Goal: Information Seeking & Learning: Find contact information

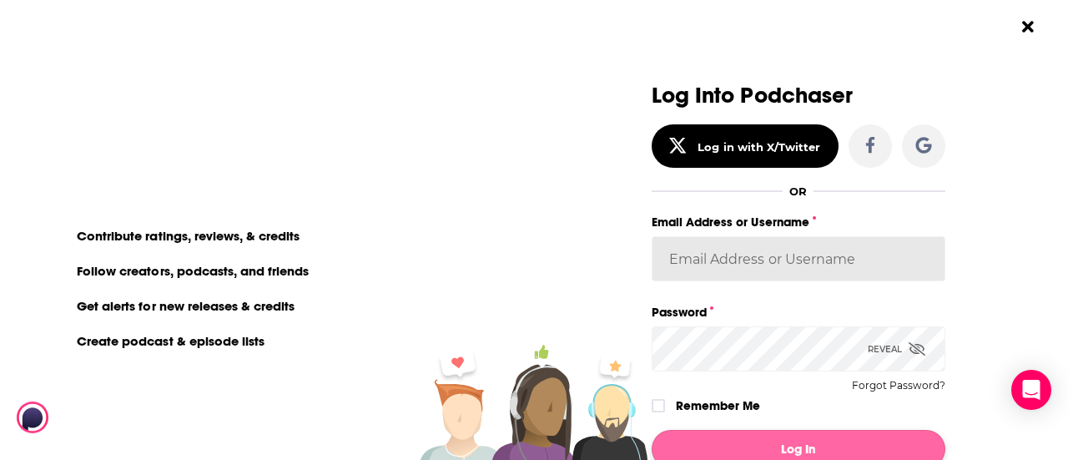
type input "newsroom@taylorandfrancis.com"
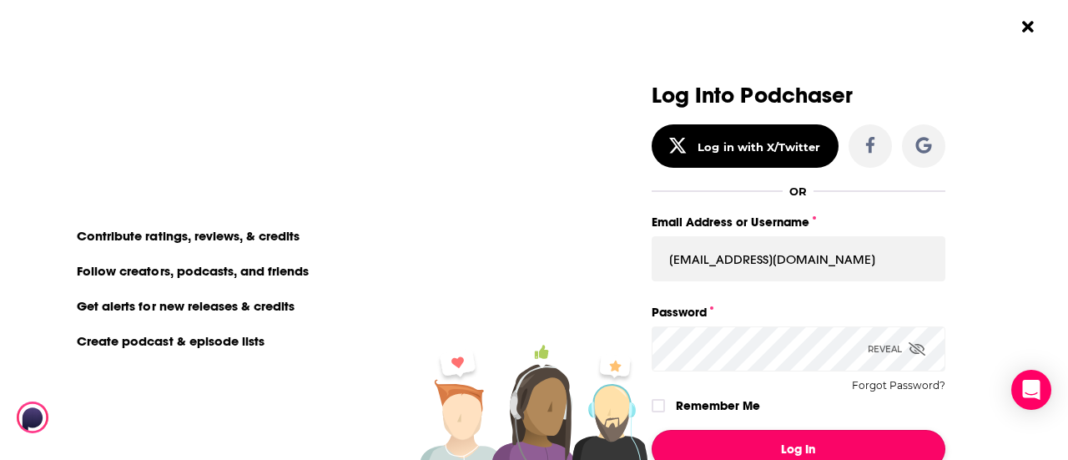
click at [759, 436] on button "Log In" at bounding box center [799, 449] width 294 height 38
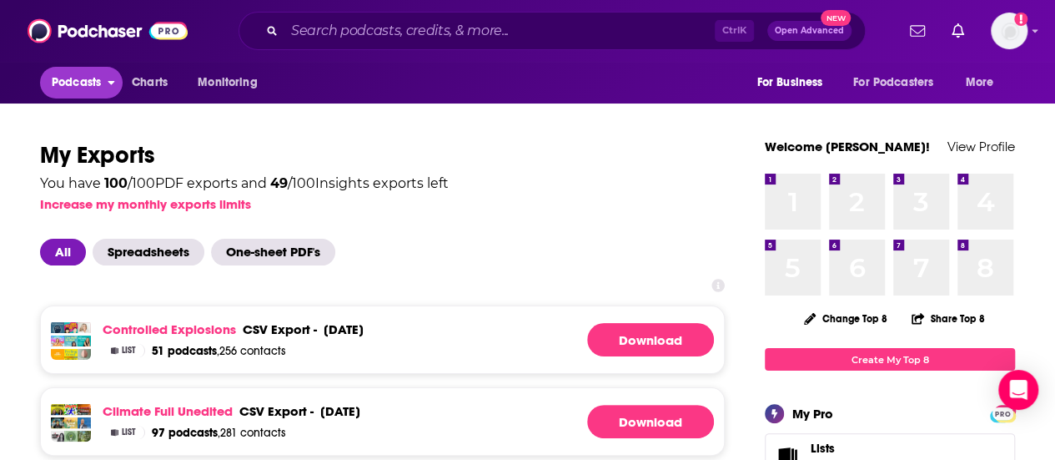
click at [100, 79] on span "Podcasts" at bounding box center [76, 82] width 49 height 23
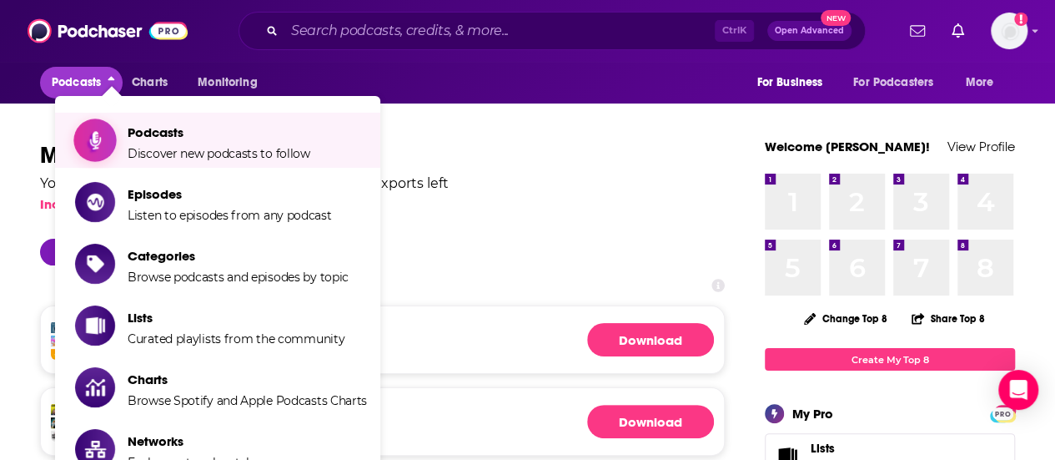
click at [210, 145] on span "Podcasts Discover new podcasts to follow" at bounding box center [219, 140] width 183 height 42
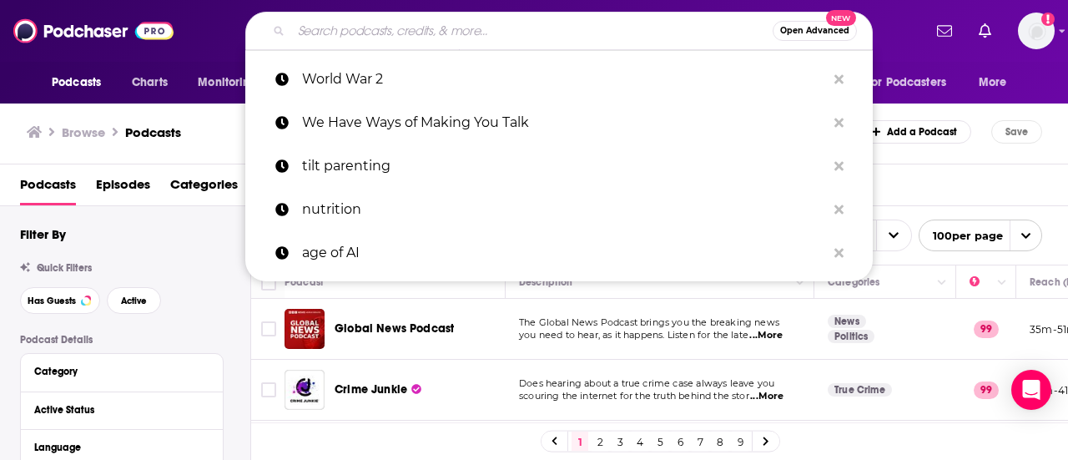
click at [438, 29] on input "Search podcasts, credits, & more..." at bounding box center [531, 31] width 481 height 27
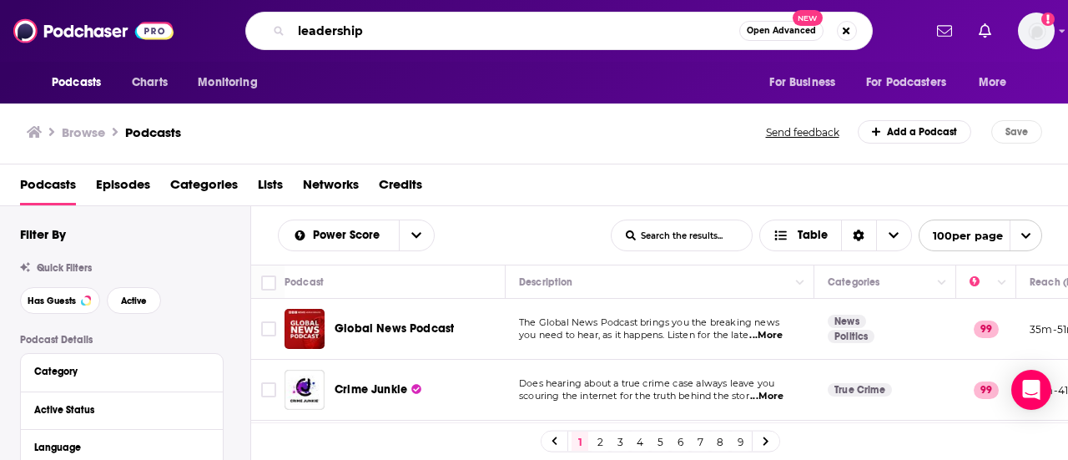
type input "leadership"
click at [264, 184] on span "Lists" at bounding box center [270, 188] width 25 height 34
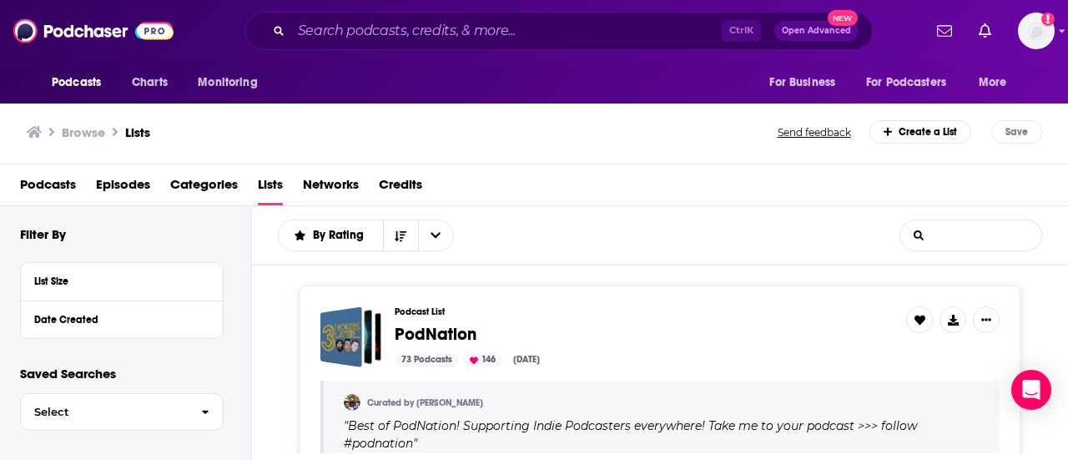
click at [971, 241] on input "List Search Input" at bounding box center [971, 235] width 142 height 30
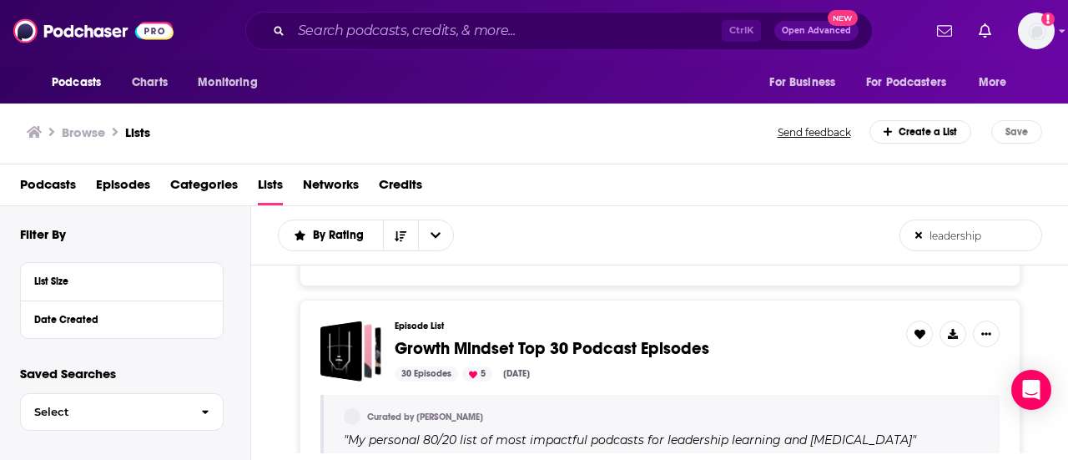
scroll to position [250, 0]
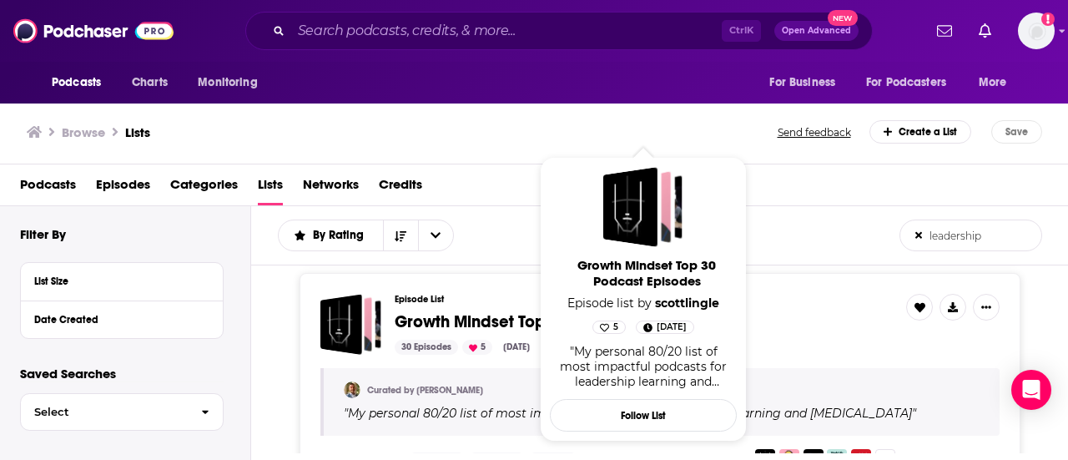
type input "leadership"
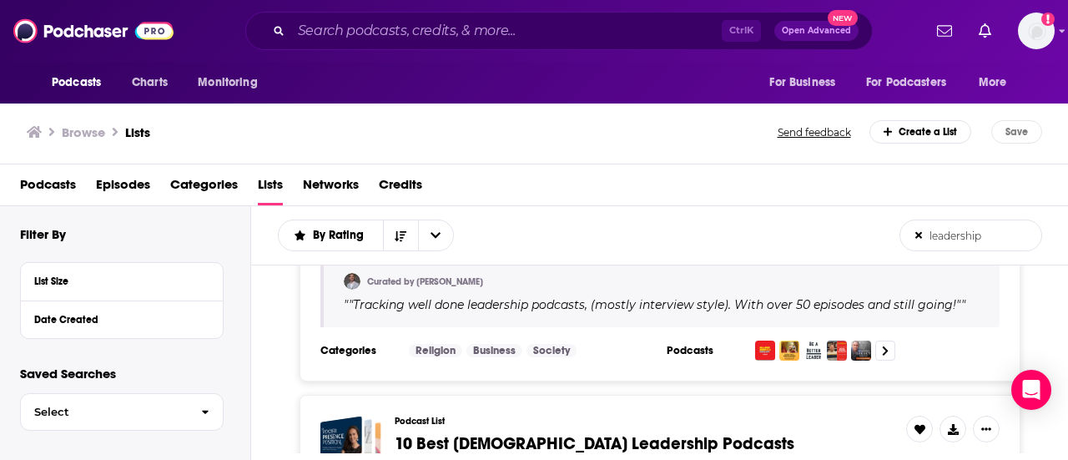
scroll to position [1001, 0]
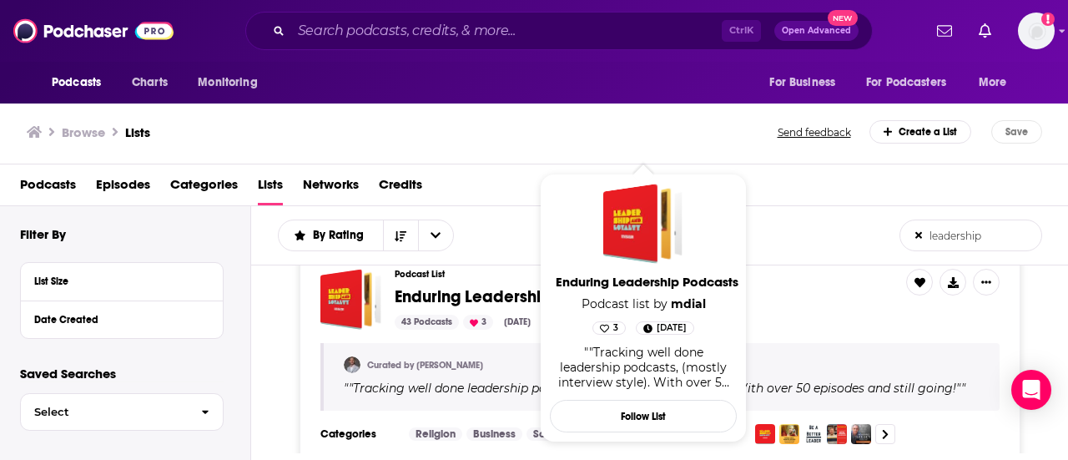
drag, startPoint x: 547, startPoint y: 285, endPoint x: 280, endPoint y: 305, distance: 267.7
click at [280, 305] on div "Podcast List Enduring Leadership Podcasts 43 Podcasts 3 Jun 19, 2025 Curated by…" at bounding box center [660, 356] width 818 height 217
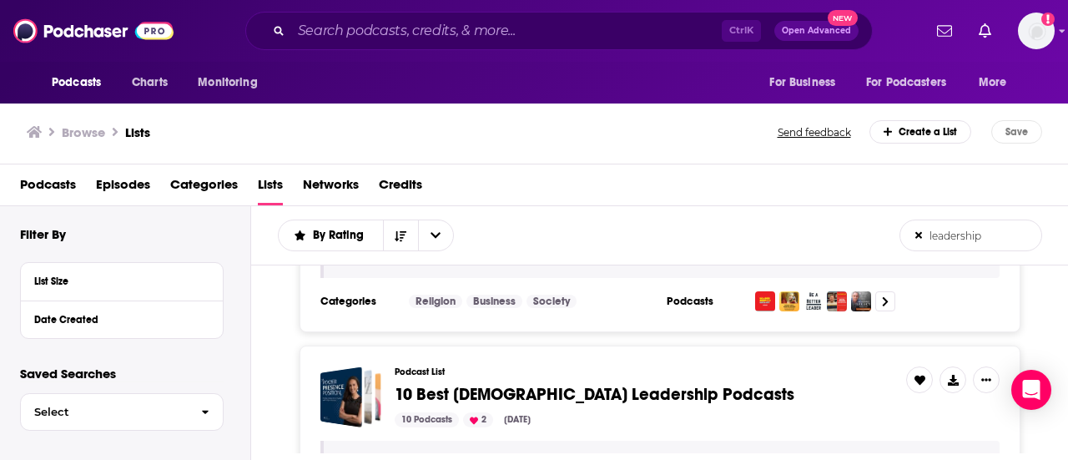
scroll to position [1168, 0]
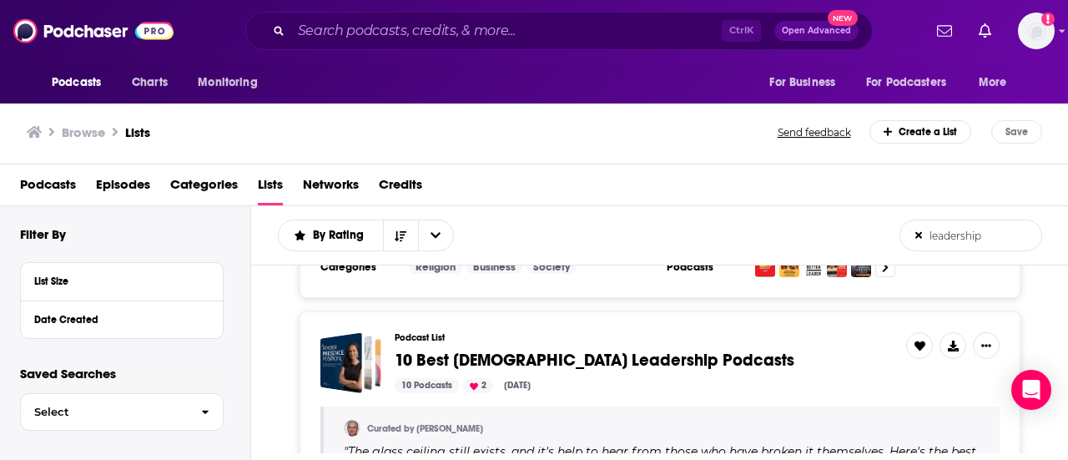
drag, startPoint x: 538, startPoint y: 354, endPoint x: 524, endPoint y: 358, distance: 14.8
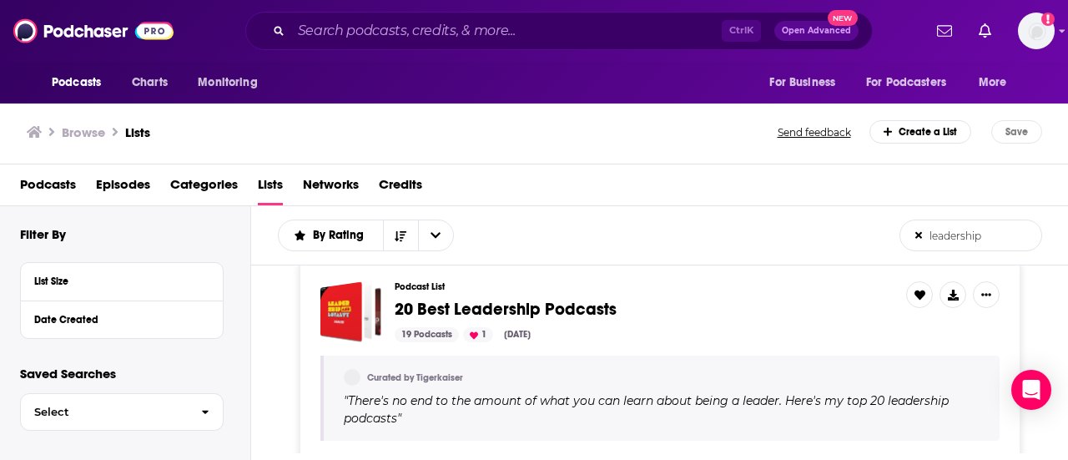
scroll to position [2503, 0]
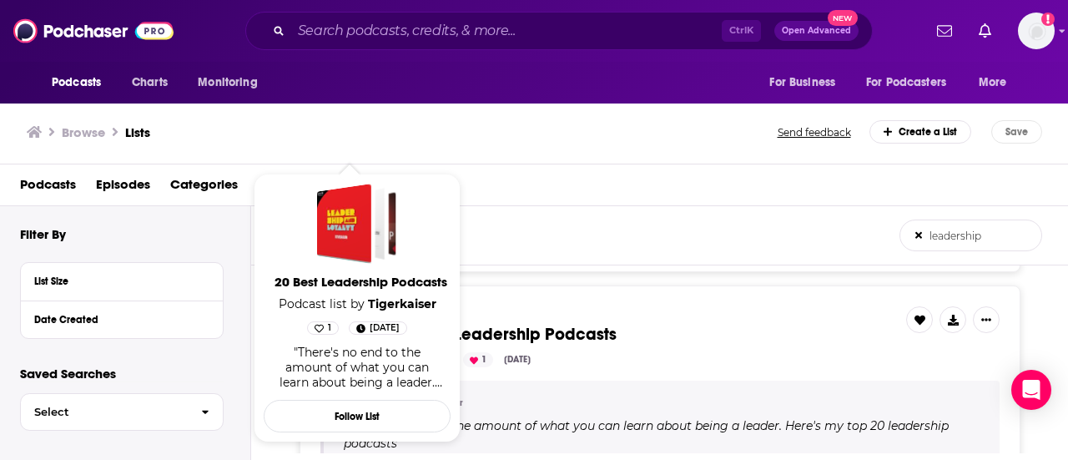
drag, startPoint x: 368, startPoint y: 312, endPoint x: 735, endPoint y: 254, distance: 371.7
click at [781, 246] on div "By Rating leadership List Search Input Search the results..." at bounding box center [589, 235] width 622 height 32
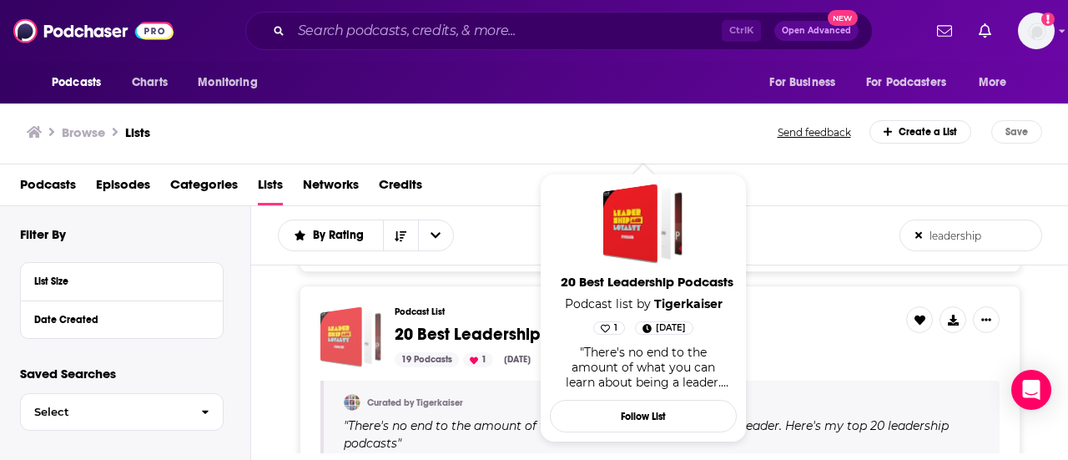
drag, startPoint x: 602, startPoint y: 310, endPoint x: 354, endPoint y: 311, distance: 247.8
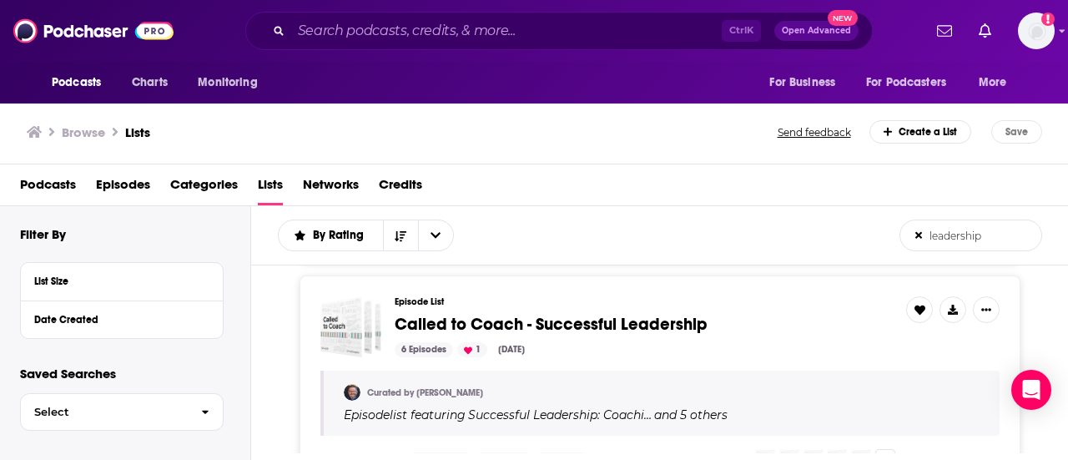
scroll to position [3504, 0]
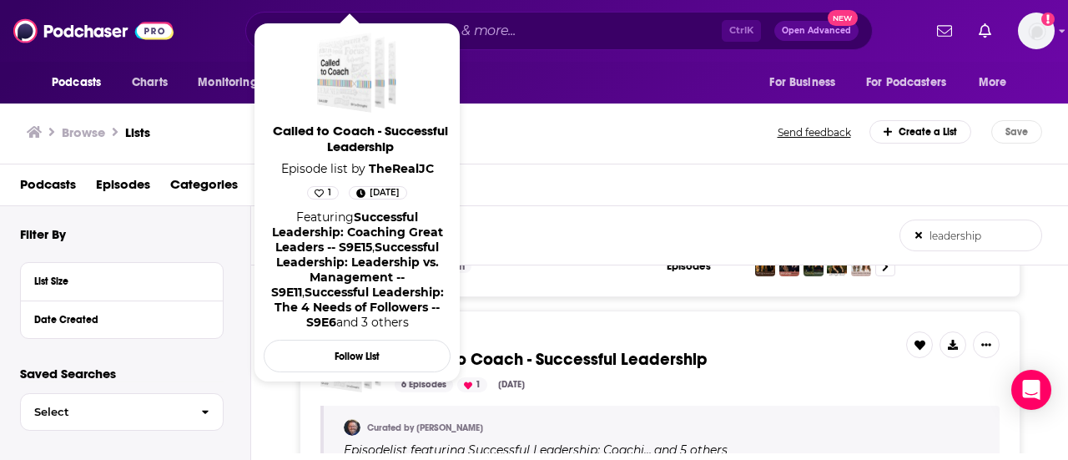
drag, startPoint x: 362, startPoint y: 335, endPoint x: 289, endPoint y: 397, distance: 95.9
click at [289, 397] on div "Episode List Called to Coach - Successful Leadership 6 Episodes 1 Feb 12, 2025 …" at bounding box center [660, 417] width 818 height 214
drag, startPoint x: 330, startPoint y: 324, endPoint x: 289, endPoint y: 428, distance: 112.3
click at [289, 428] on div "Episode List Called to Coach - Successful Leadership 6 Episodes 1 Feb 12, 2025 …" at bounding box center [660, 417] width 818 height 214
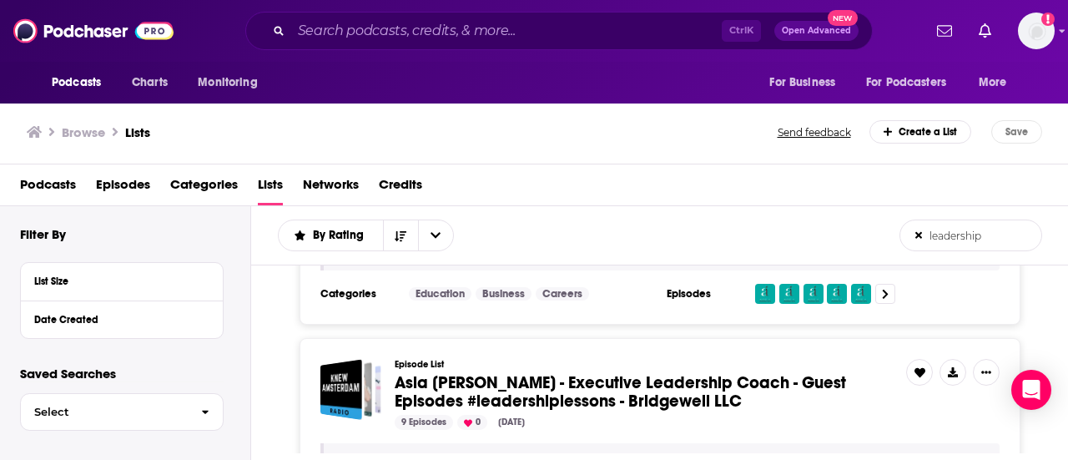
scroll to position [4005, 0]
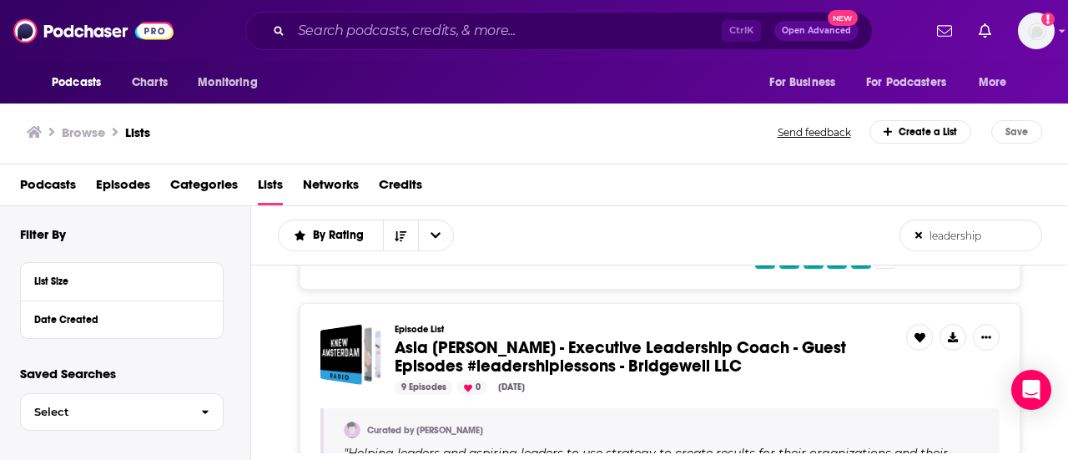
click at [619, 238] on div "By Rating leadership List Search Input Search the results..." at bounding box center [589, 235] width 622 height 32
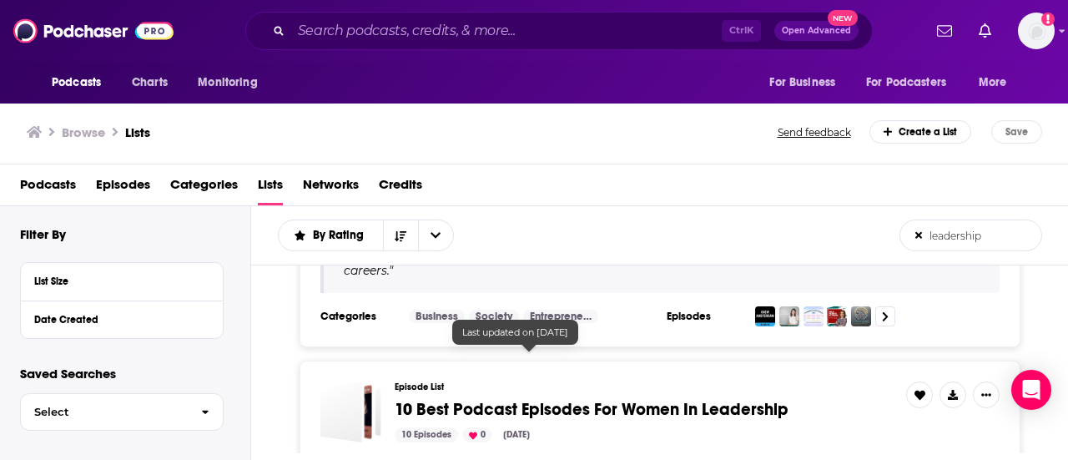
scroll to position [4255, 0]
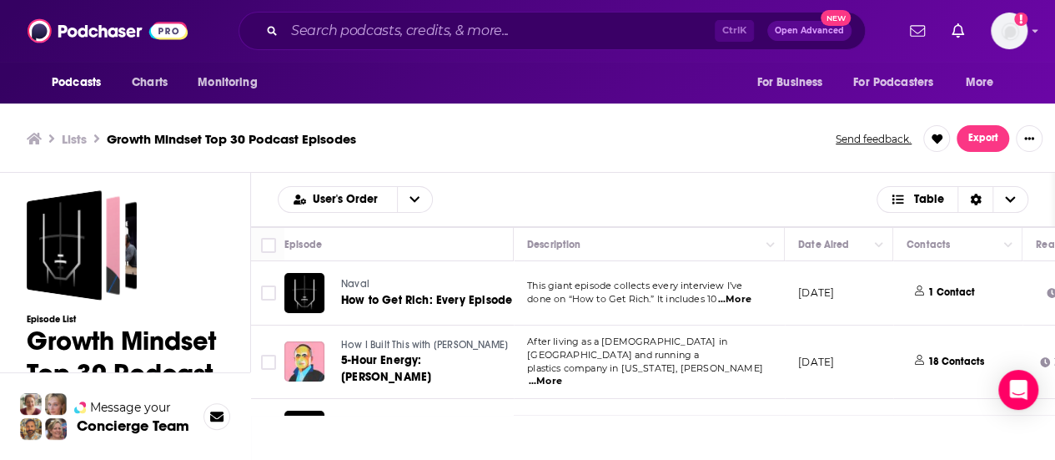
click at [729, 297] on span "...More" at bounding box center [734, 299] width 33 height 13
click at [581, 115] on div "Lists Growth Mindset Top 30 Podcast Episodes Send feedback. Export" at bounding box center [528, 139] width 1056 height 68
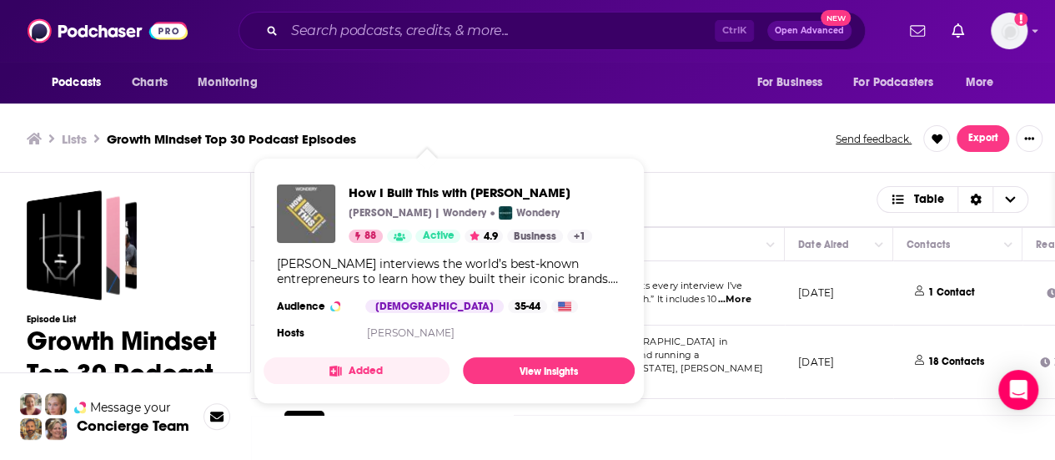
drag, startPoint x: 429, startPoint y: 345, endPoint x: 302, endPoint y: 209, distance: 185.3
click at [728, 183] on div "Episodes User's Order Table" at bounding box center [653, 200] width 804 height 54
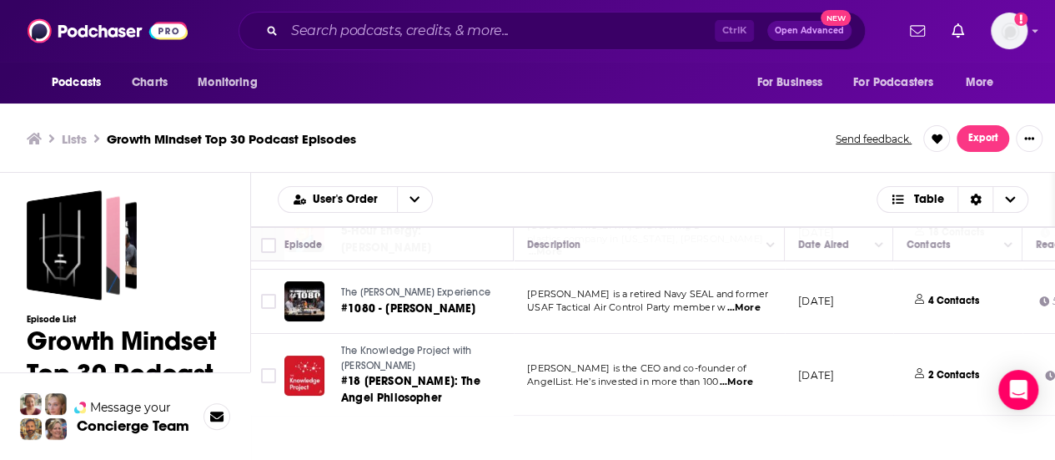
scroll to position [167, 0]
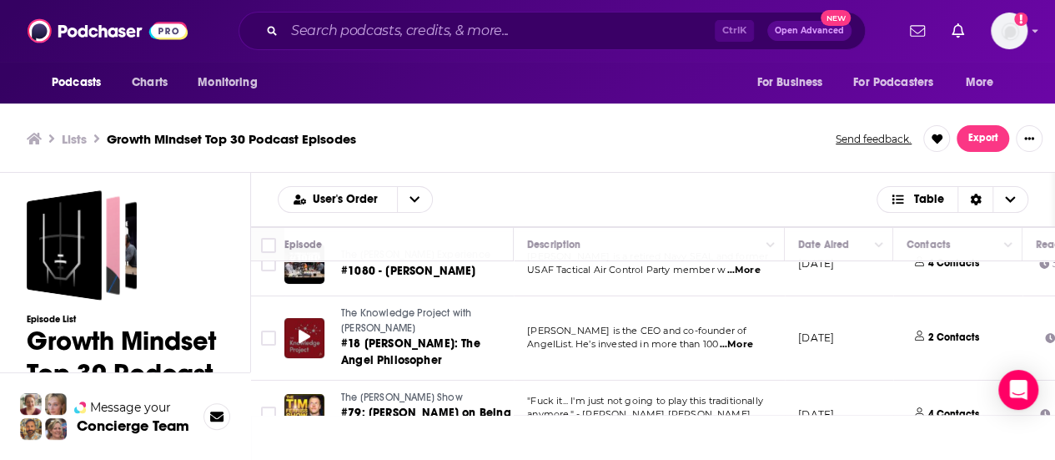
drag, startPoint x: 305, startPoint y: 323, endPoint x: 740, endPoint y: 184, distance: 456.5
click at [739, 184] on div "Episodes User's Order Table" at bounding box center [653, 200] width 804 height 54
click at [809, 181] on div "Episodes User's Order Table" at bounding box center [653, 200] width 804 height 54
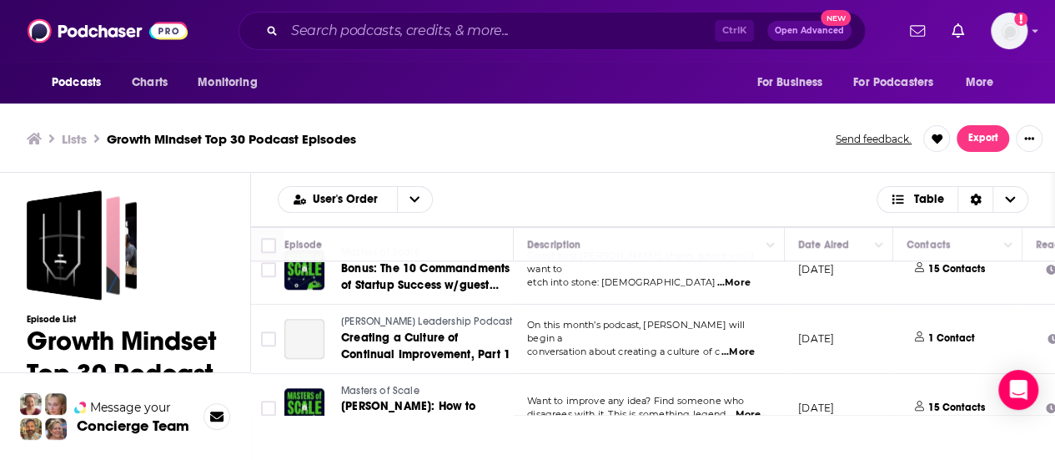
scroll to position [834, 0]
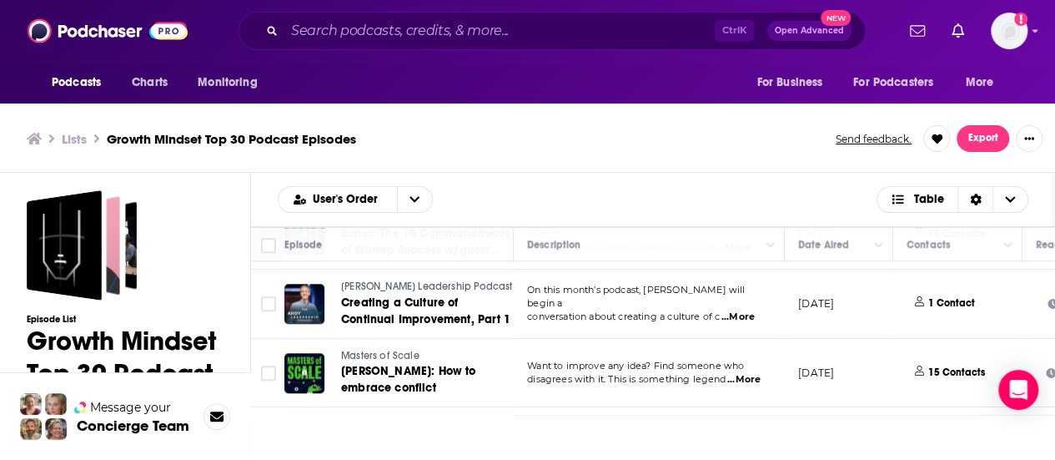
click at [514, 189] on div "User's Order Table" at bounding box center [653, 199] width 751 height 27
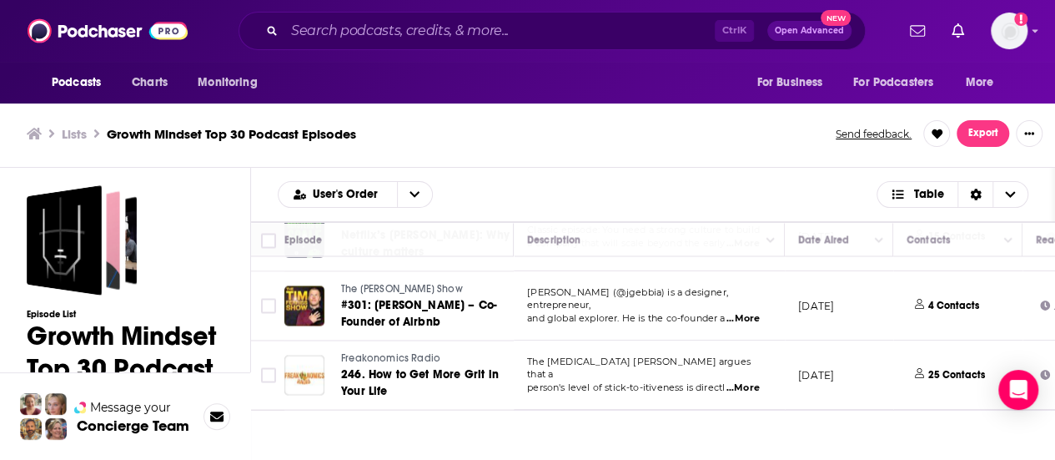
scroll to position [1502, 0]
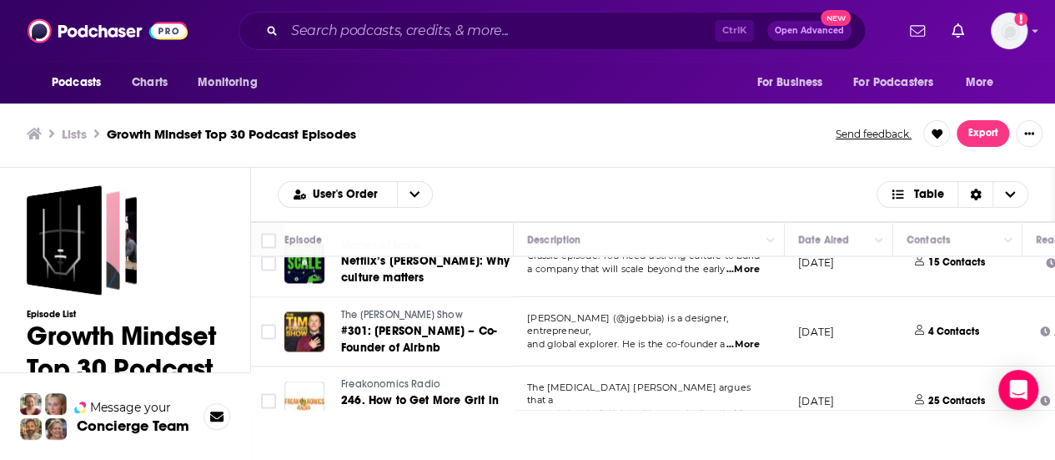
drag, startPoint x: 557, startPoint y: 195, endPoint x: 569, endPoint y: 219, distance: 26.1
click at [557, 195] on div "User's Order Table" at bounding box center [653, 194] width 751 height 27
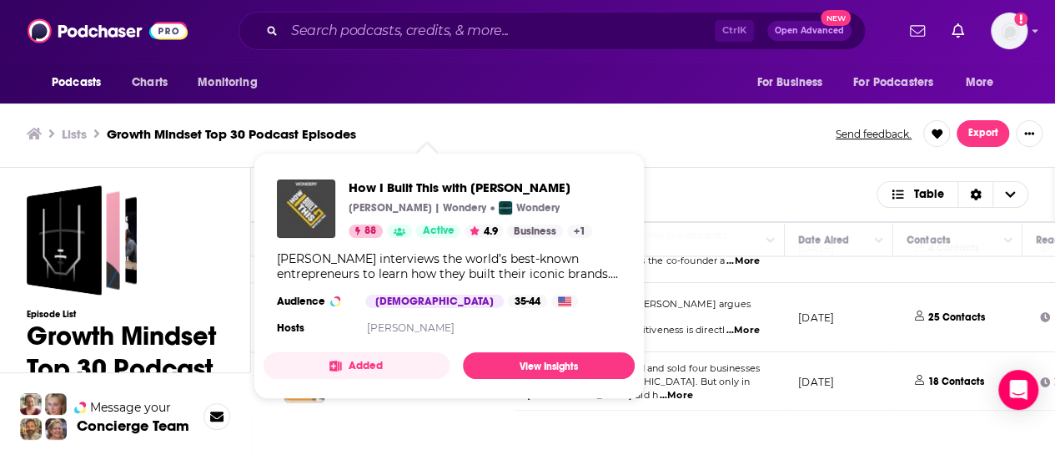
click at [771, 187] on div "User's Order Table" at bounding box center [653, 194] width 751 height 27
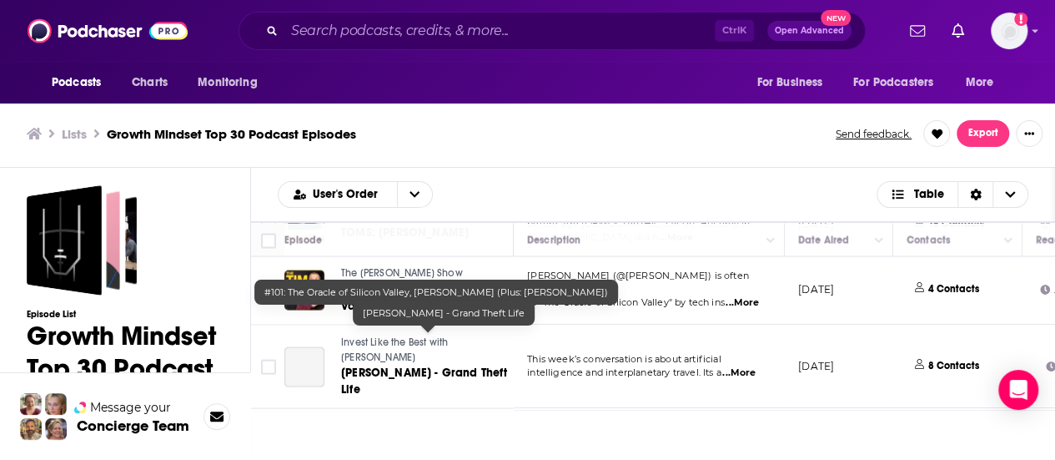
scroll to position [1759, 0]
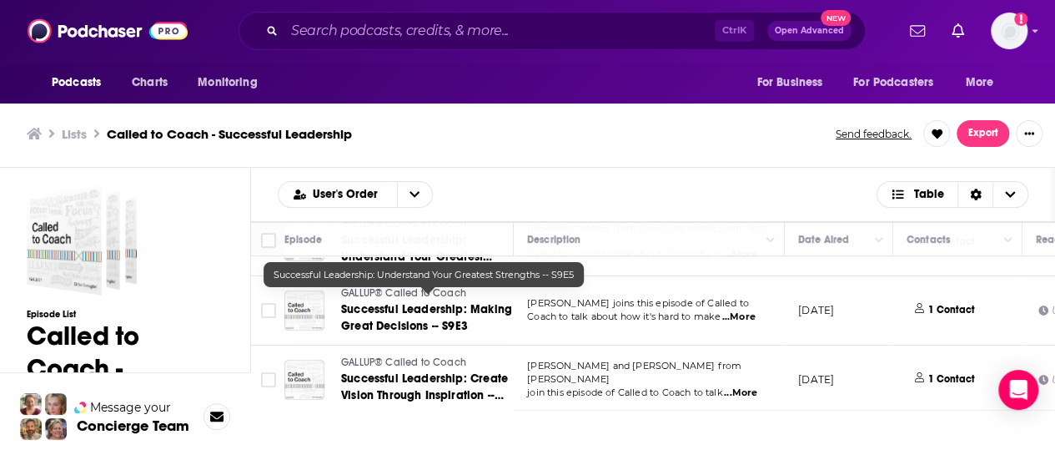
scroll to position [258, 0]
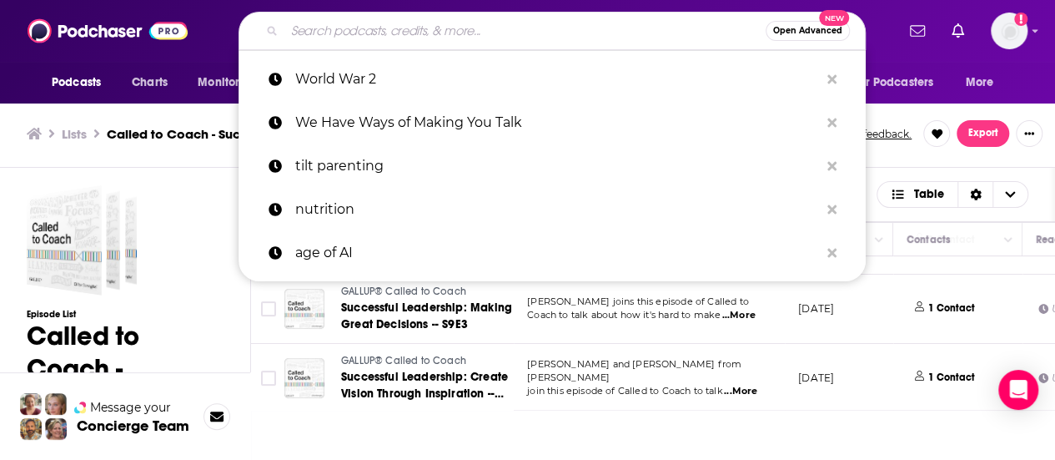
click at [449, 34] on input "Search podcasts, credits, & more..." at bounding box center [525, 31] width 481 height 27
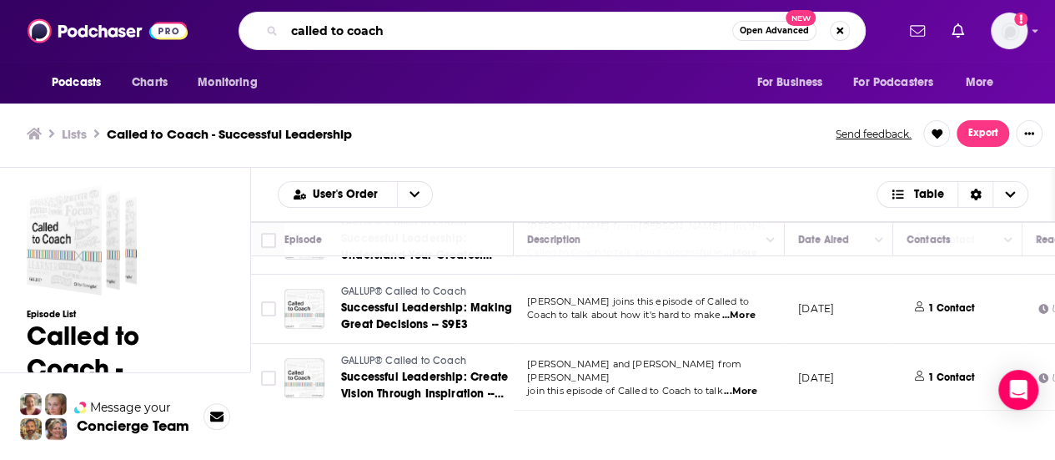
type input "called to coach"
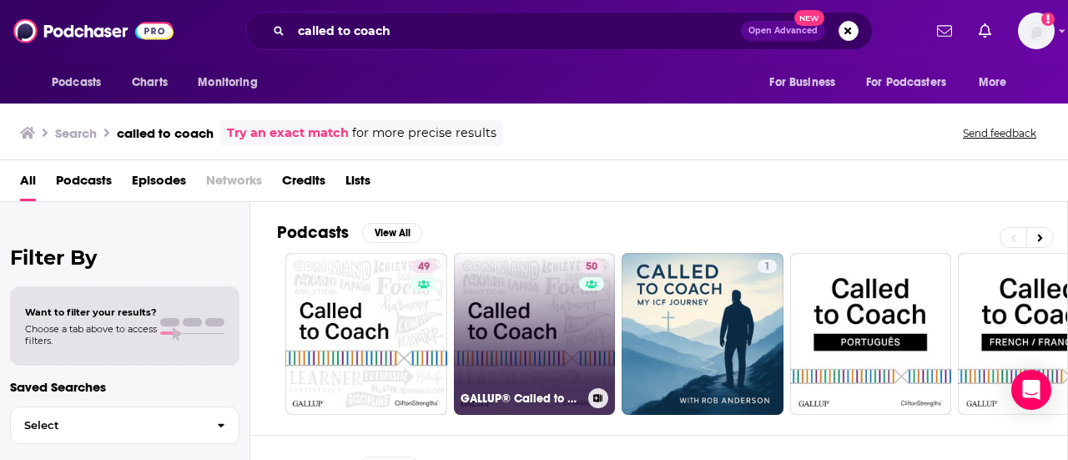
click at [493, 289] on link "50 GALLUP® Called to Coach" at bounding box center [535, 334] width 162 height 162
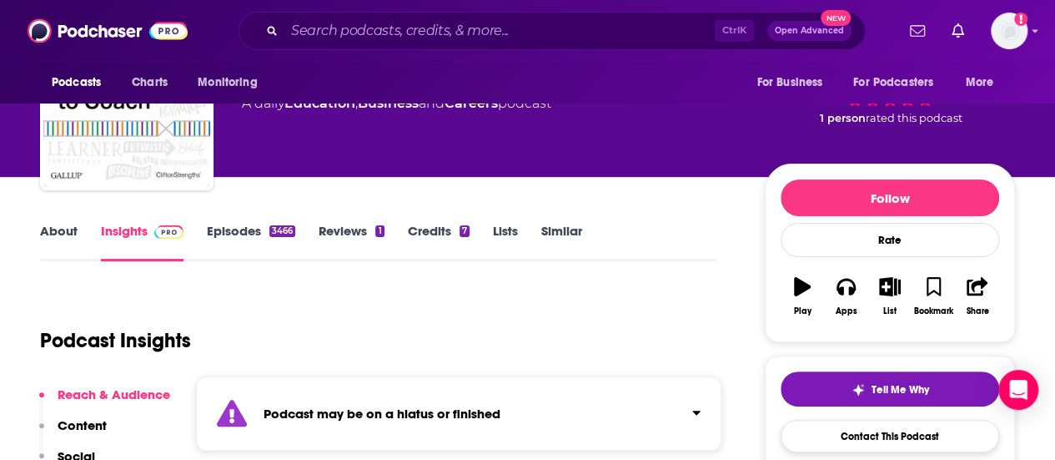
scroll to position [167, 0]
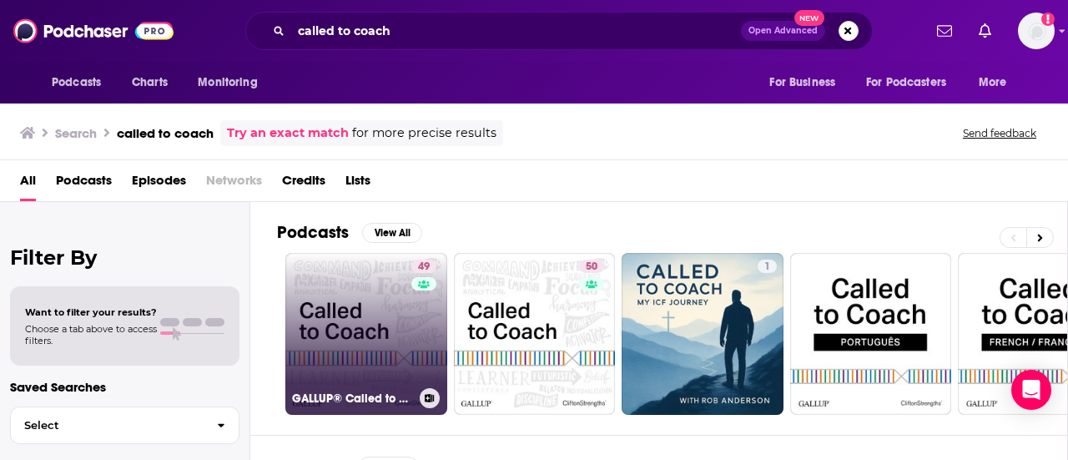
click at [380, 323] on link "49 GALLUP® Called to Coach" at bounding box center [366, 334] width 162 height 162
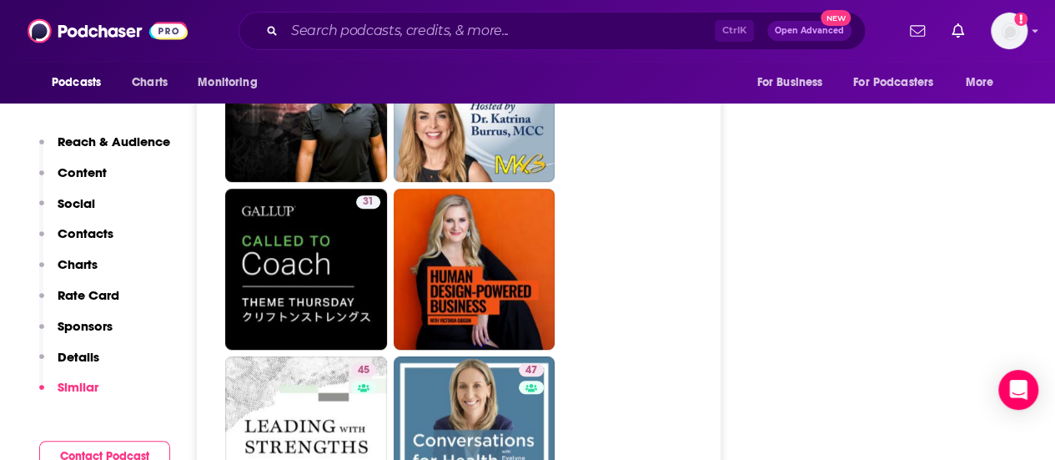
scroll to position [3671, 0]
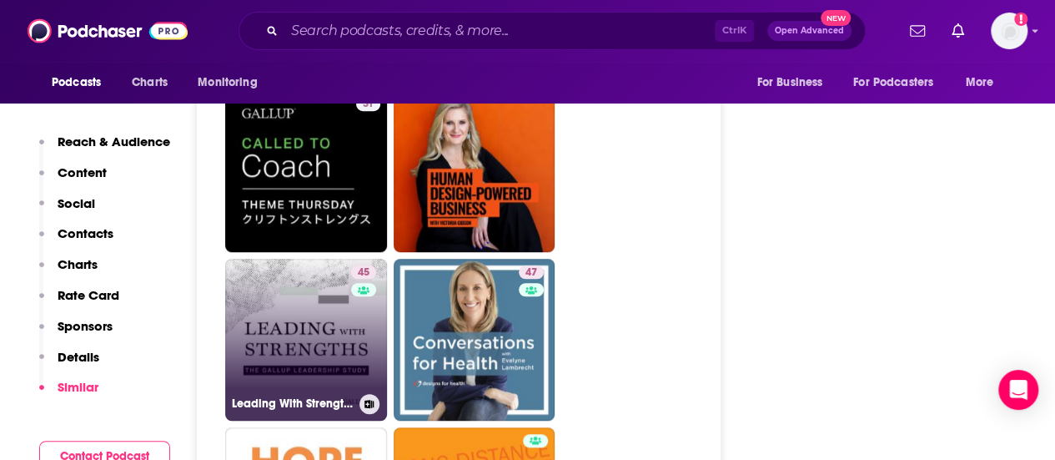
click at [325, 259] on link "45 Leading With Strengths" at bounding box center [306, 340] width 162 height 162
type input "https://www.podchaser.com/podcasts/leading-with-strengths-5451629"
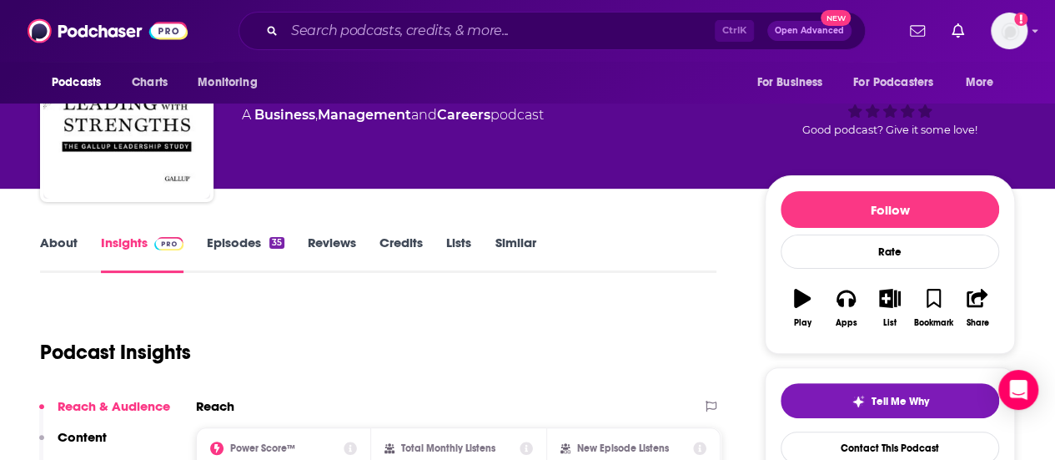
scroll to position [167, 0]
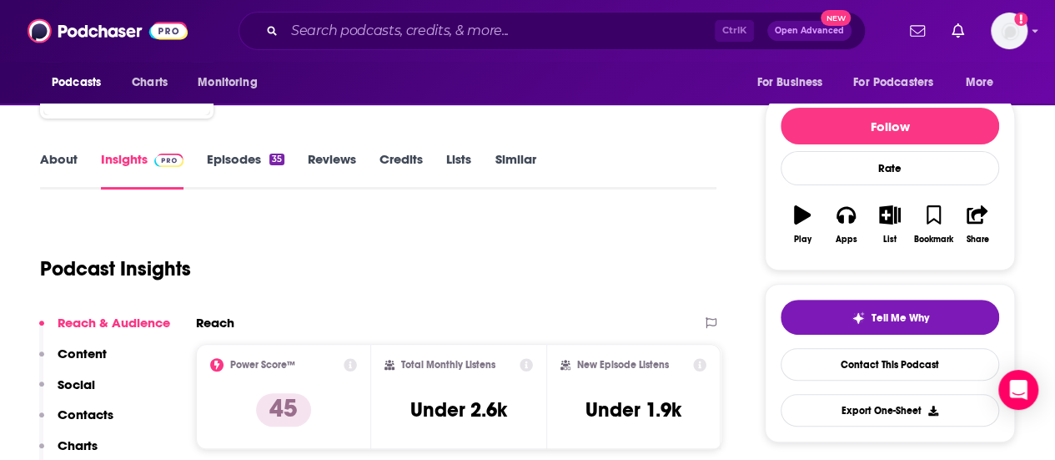
click at [63, 159] on link "About" at bounding box center [59, 170] width 38 height 38
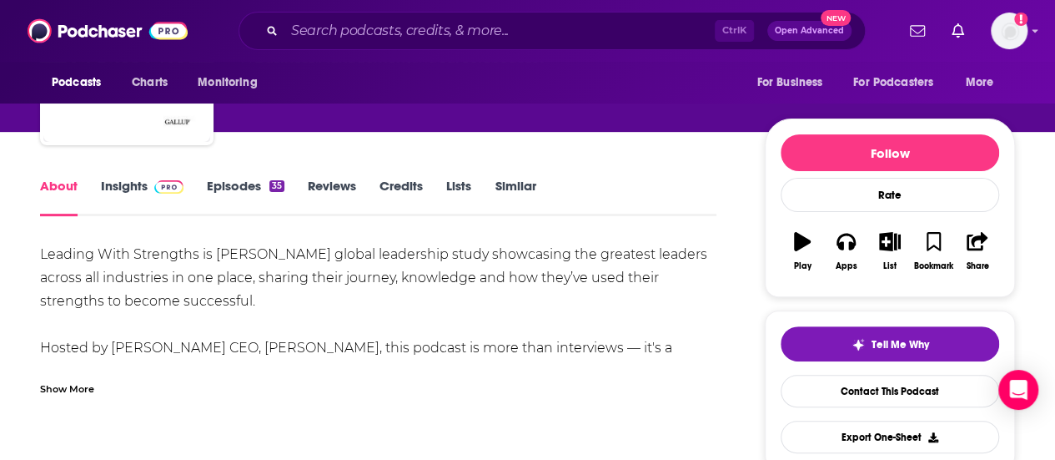
scroll to position [167, 0]
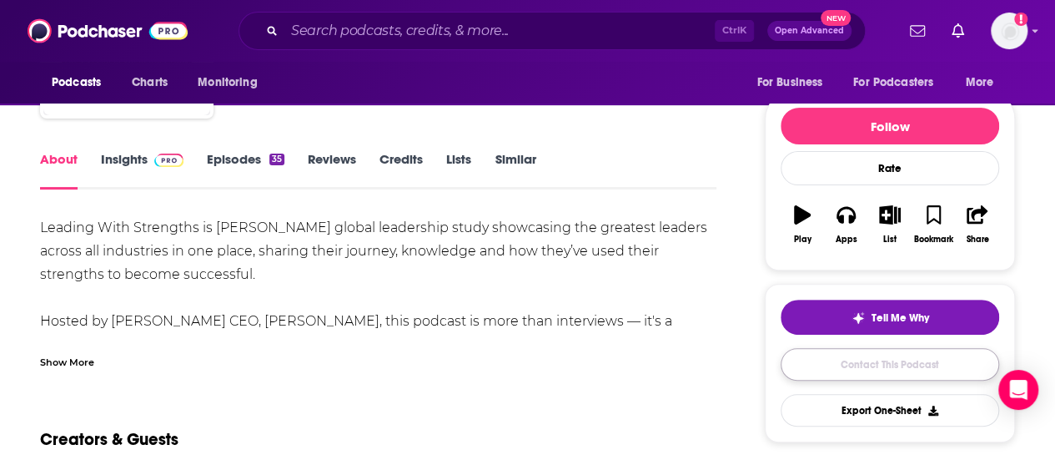
click at [821, 358] on link "Contact This Podcast" at bounding box center [890, 364] width 219 height 33
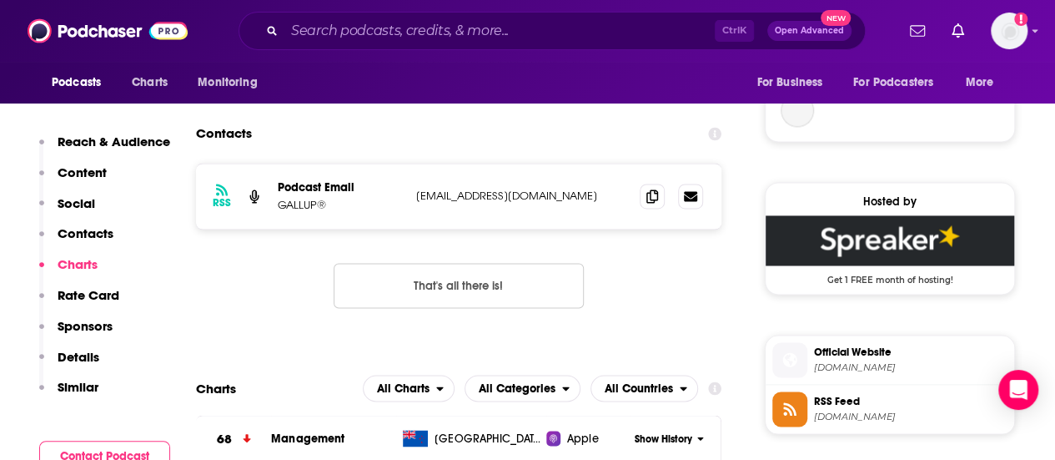
scroll to position [1185, 0]
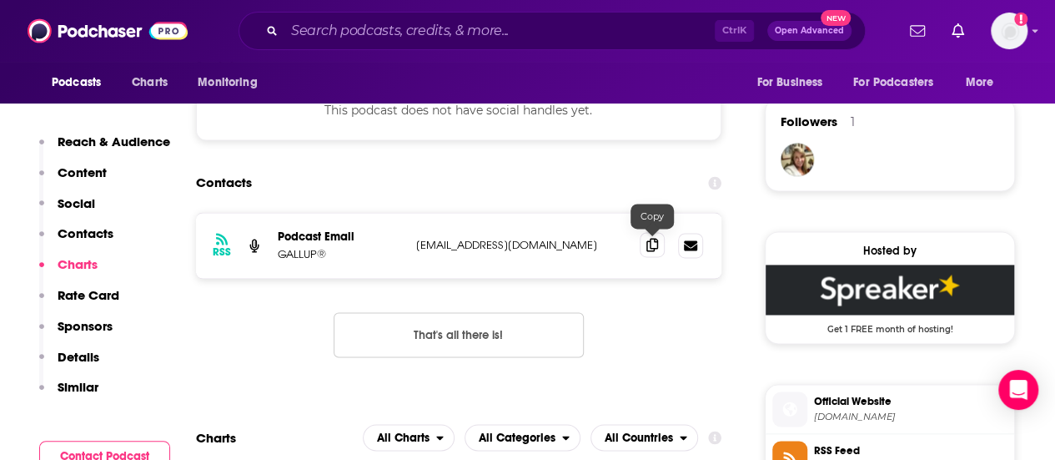
click at [657, 239] on icon at bounding box center [653, 244] width 12 height 13
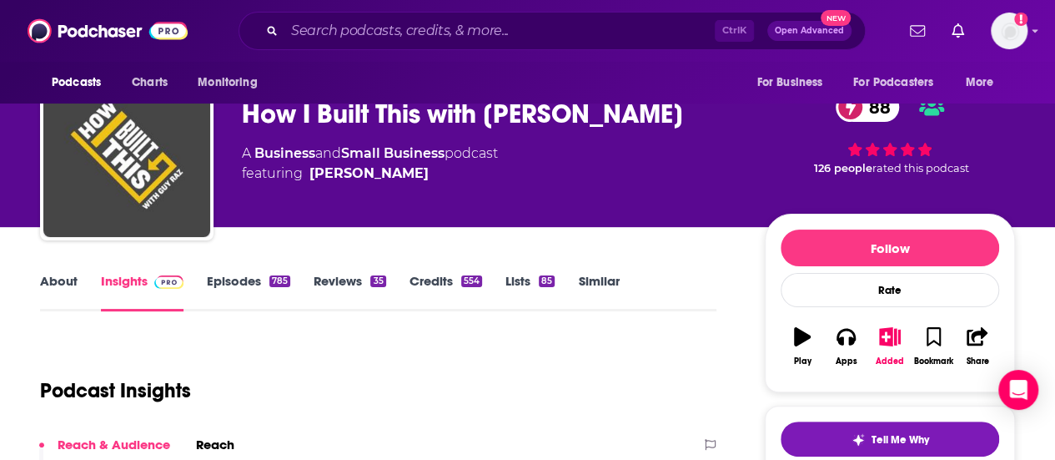
scroll to position [83, 0]
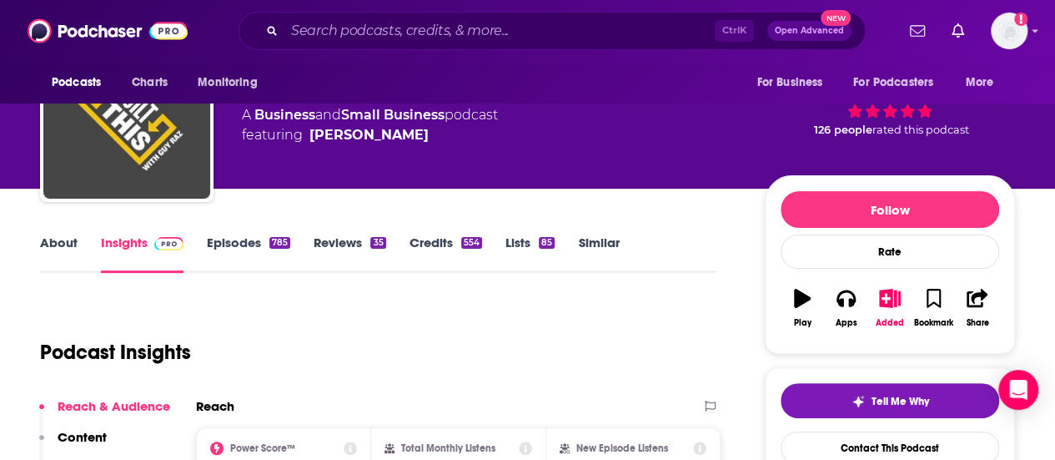
click at [57, 242] on link "About" at bounding box center [59, 253] width 38 height 38
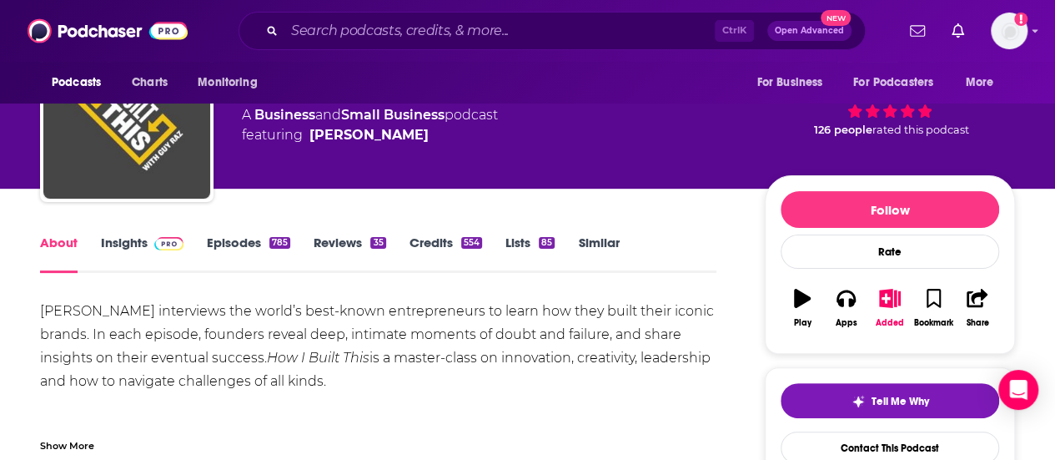
scroll to position [167, 0]
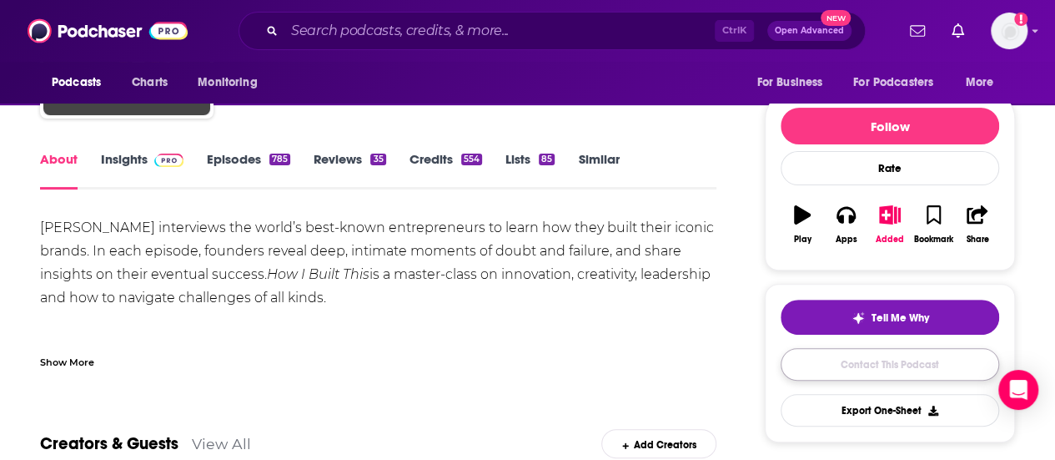
click at [831, 362] on link "Contact This Podcast" at bounding box center [890, 364] width 219 height 33
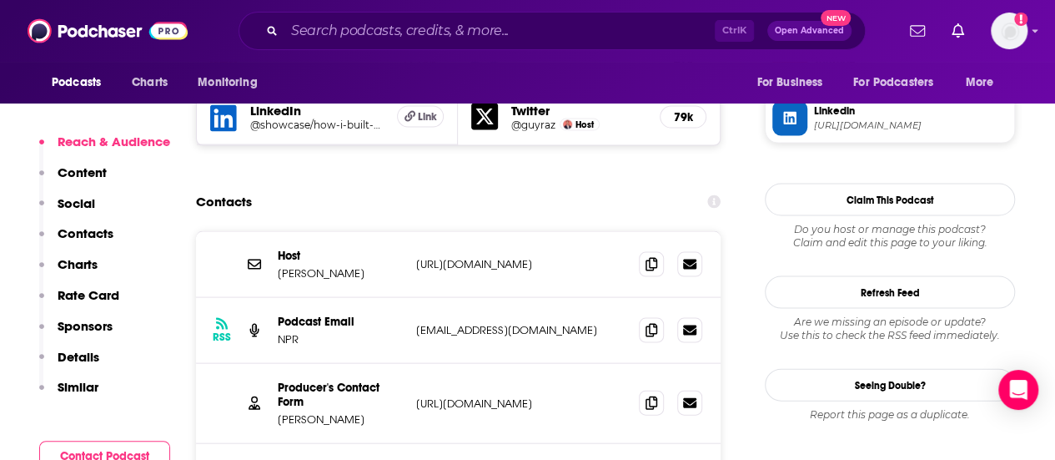
scroll to position [1701, 0]
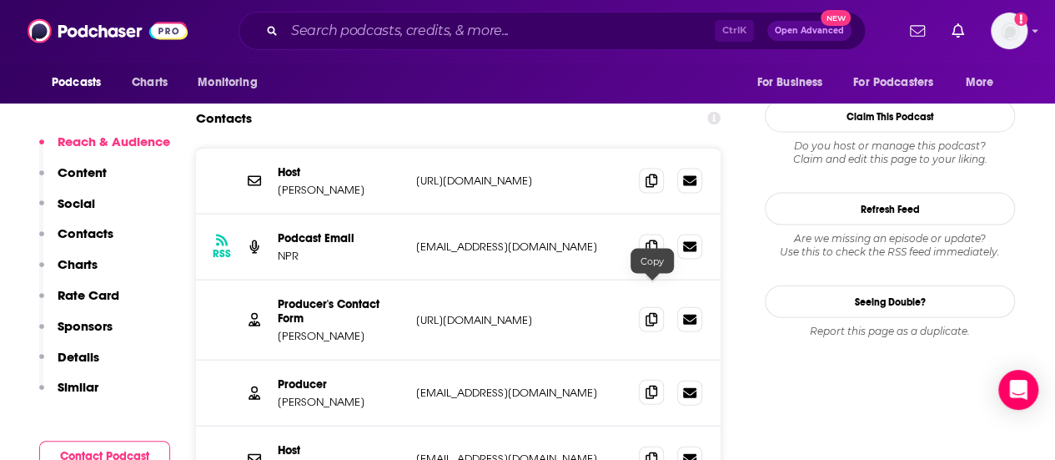
click at [656, 385] on icon at bounding box center [652, 391] width 12 height 13
click at [651, 451] on icon at bounding box center [652, 457] width 12 height 13
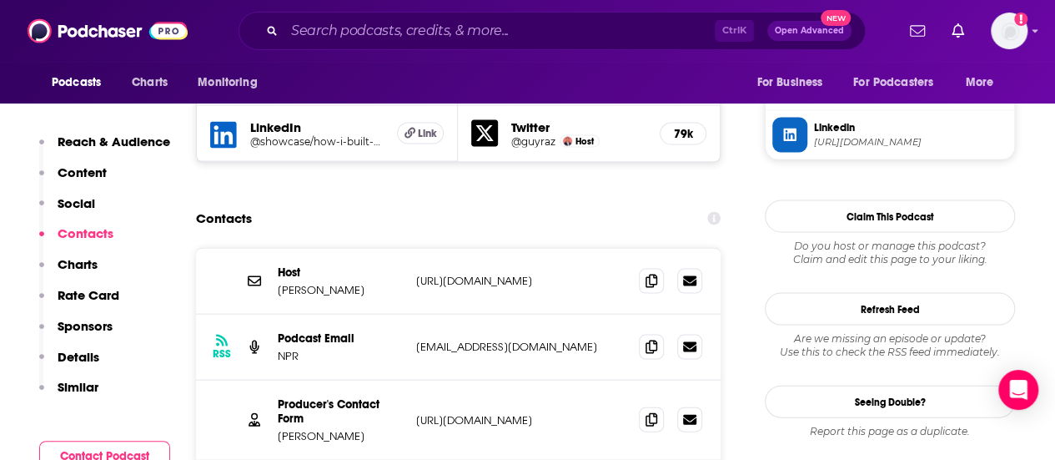
scroll to position [1585, 0]
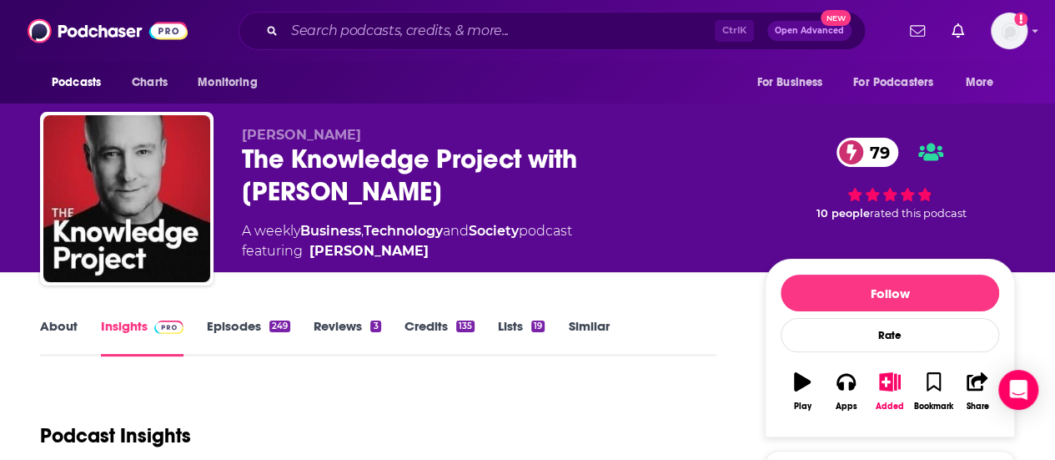
scroll to position [83, 0]
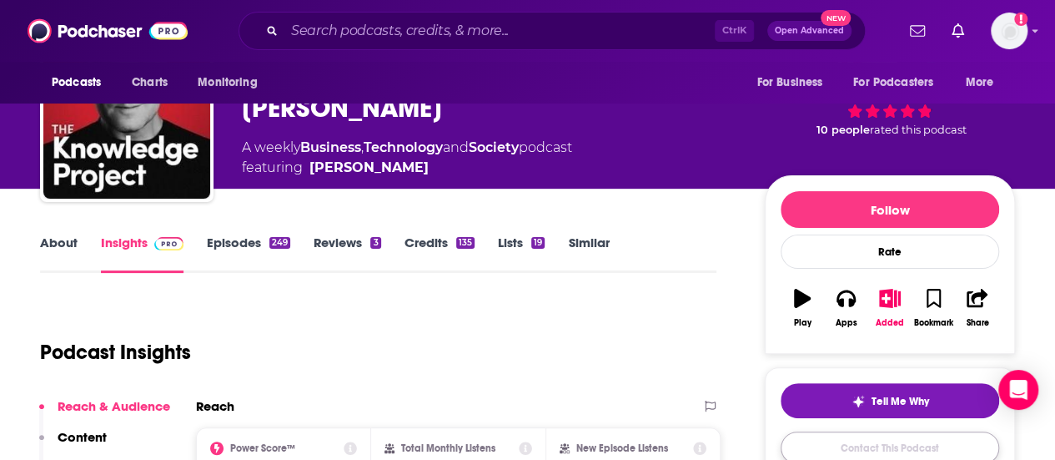
click at [813, 433] on link "Contact This Podcast" at bounding box center [890, 447] width 219 height 33
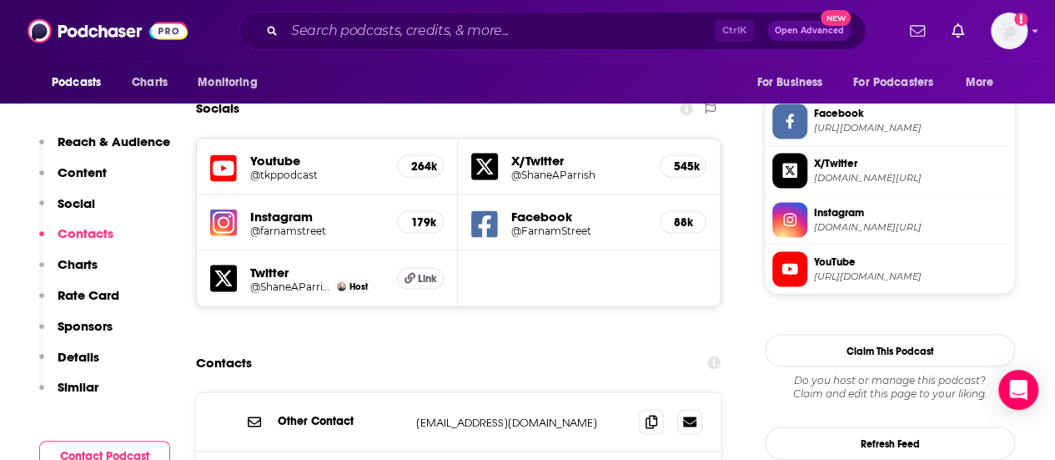
scroll to position [1502, 0]
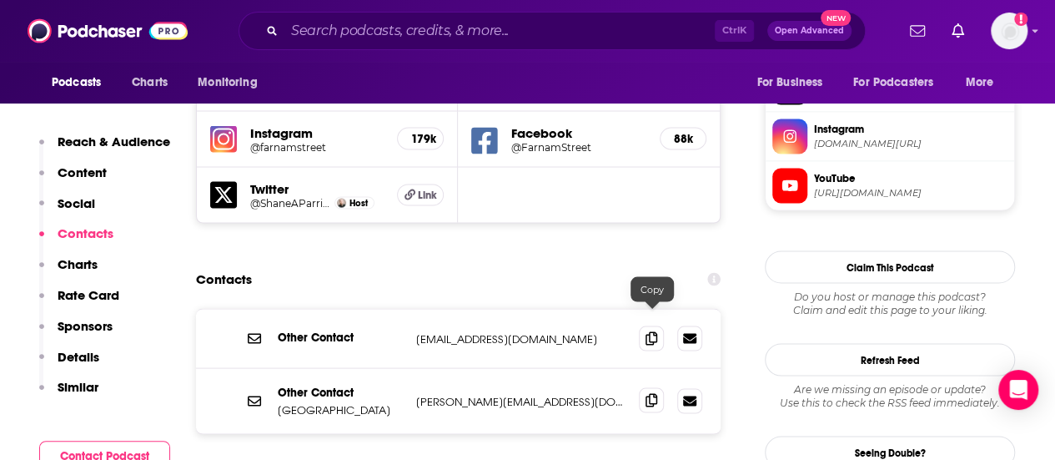
click at [661, 387] on span at bounding box center [651, 399] width 25 height 25
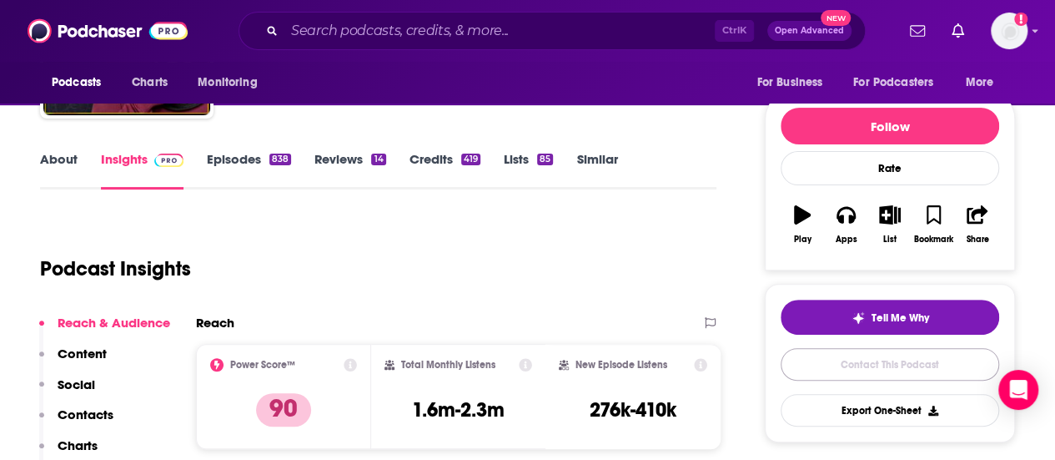
drag, startPoint x: 837, startPoint y: 368, endPoint x: 623, endPoint y: 310, distance: 221.4
click at [837, 368] on link "Contact This Podcast" at bounding box center [890, 364] width 219 height 33
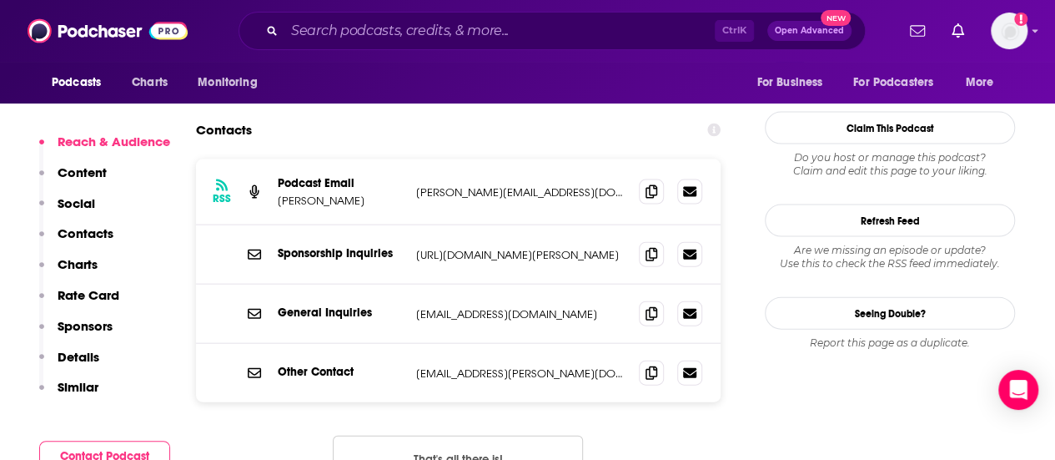
scroll to position [1655, 0]
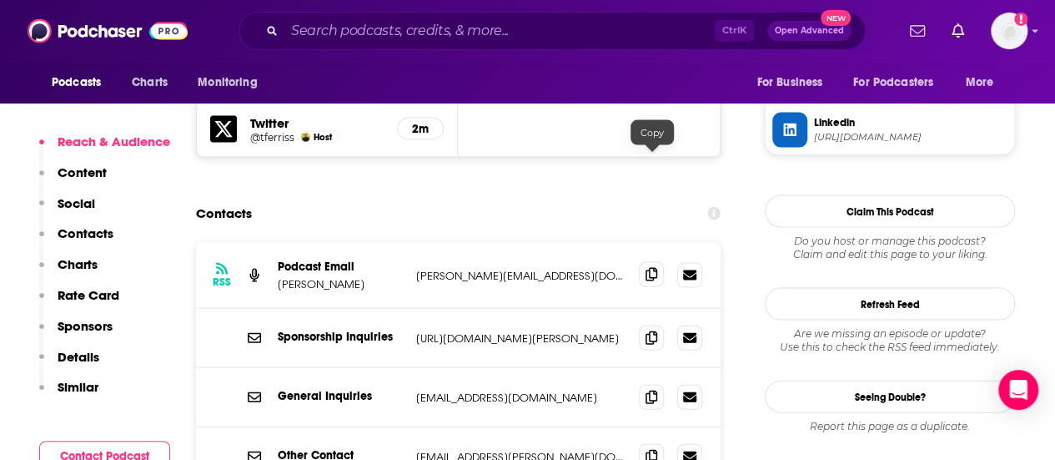
click at [656, 268] on icon at bounding box center [652, 274] width 12 height 13
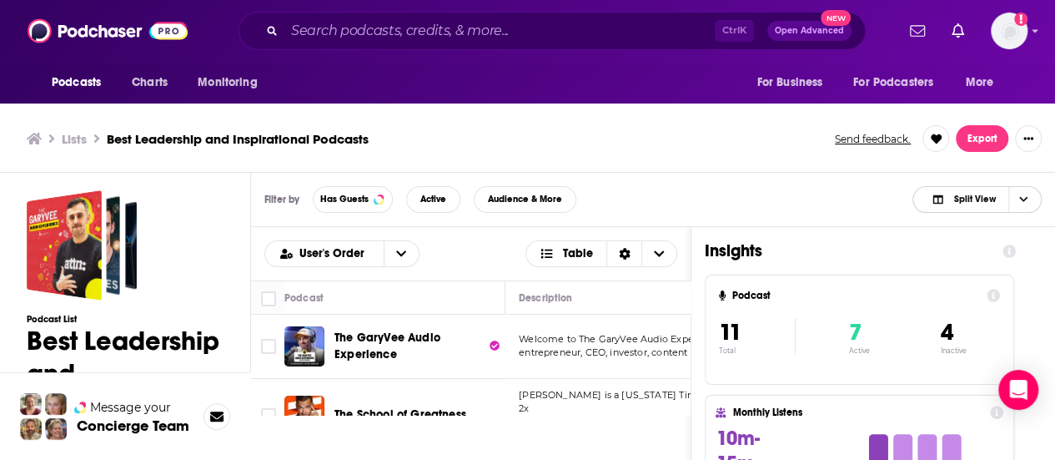
click at [1025, 193] on span "Choose View" at bounding box center [1023, 199] width 28 height 25
click at [981, 259] on div "Podcast Only" at bounding box center [977, 255] width 129 height 28
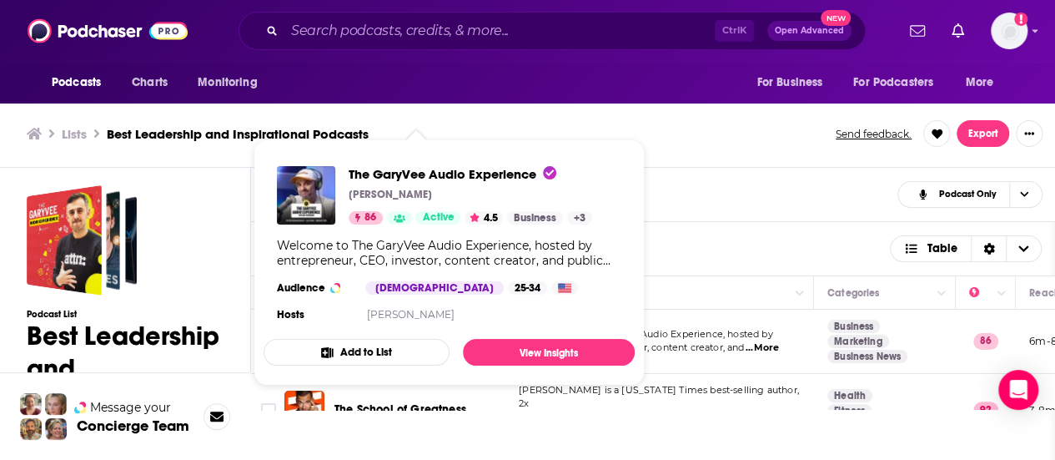
click at [742, 204] on div "Filter by Has Guests Active Audience & More Podcast Only" at bounding box center [653, 195] width 805 height 54
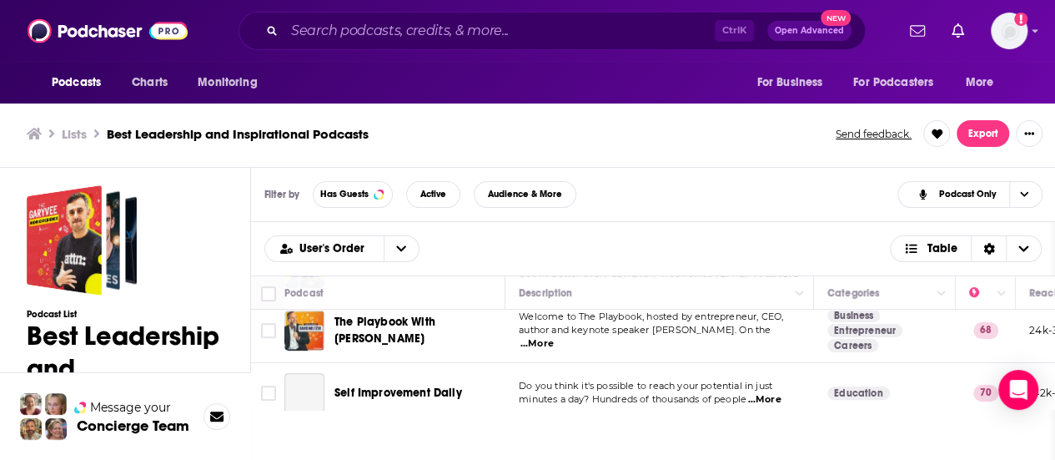
scroll to position [501, 0]
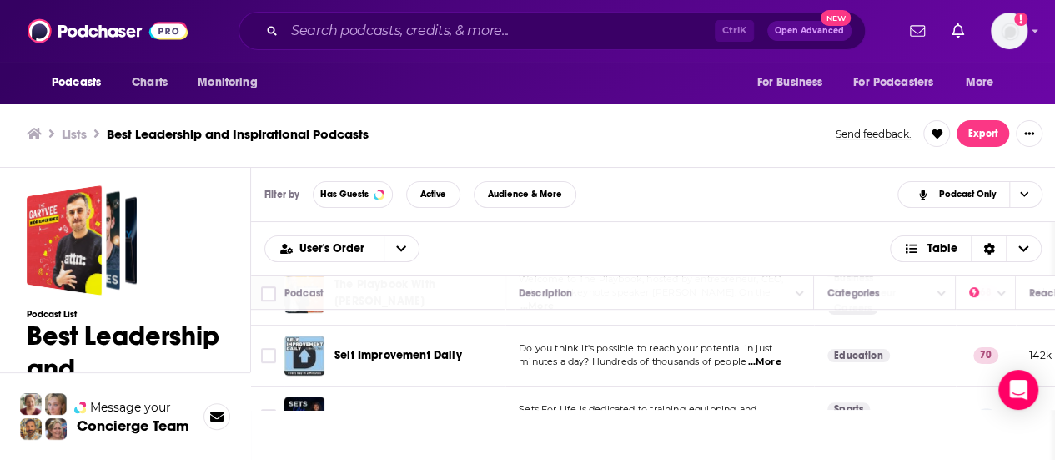
click at [773, 355] on span "...More" at bounding box center [764, 361] width 33 height 13
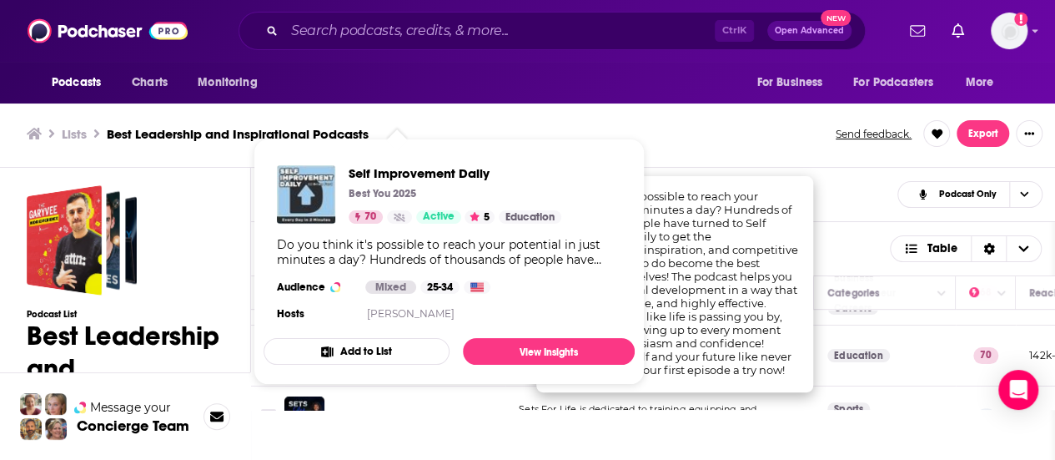
scroll to position [584, 0]
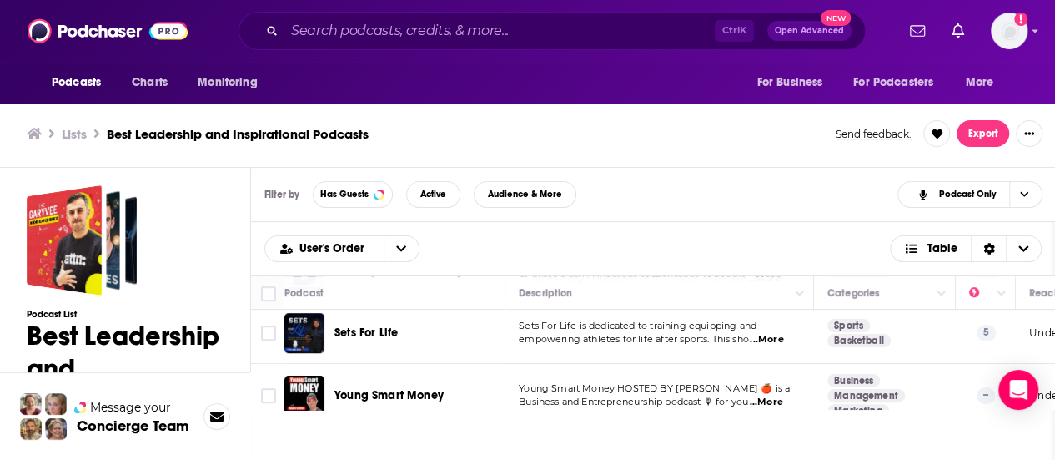
click at [788, 187] on div "Filter by Has Guests Active Audience & More Podcast Only" at bounding box center [653, 195] width 805 height 54
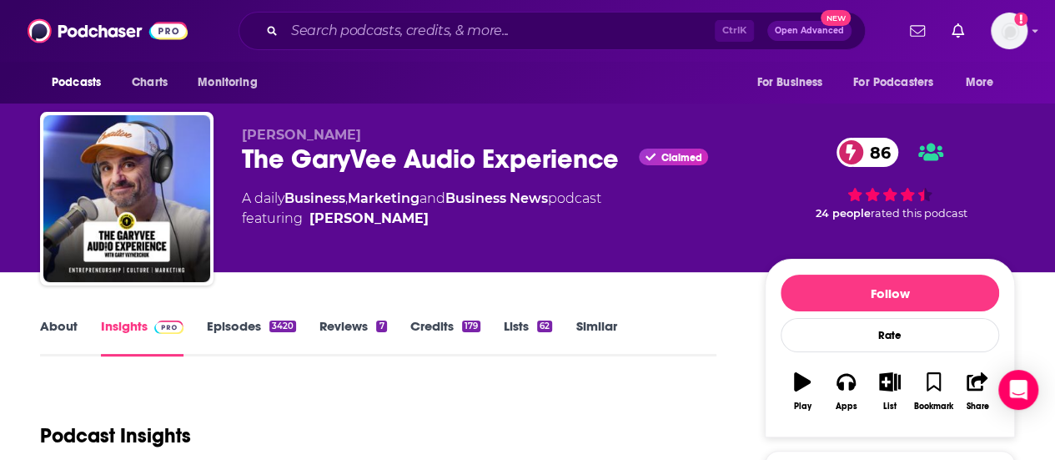
click at [65, 330] on link "About" at bounding box center [59, 337] width 38 height 38
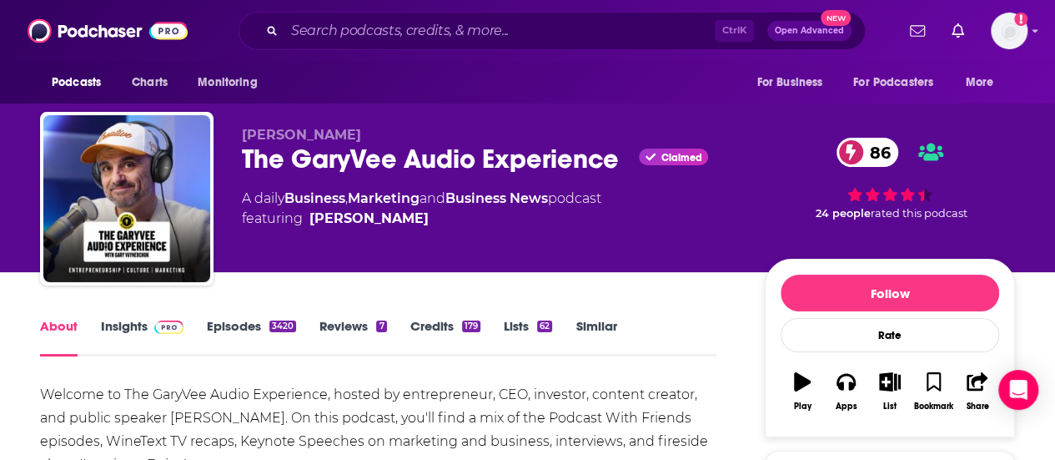
click at [128, 333] on link "Insights" at bounding box center [142, 337] width 83 height 38
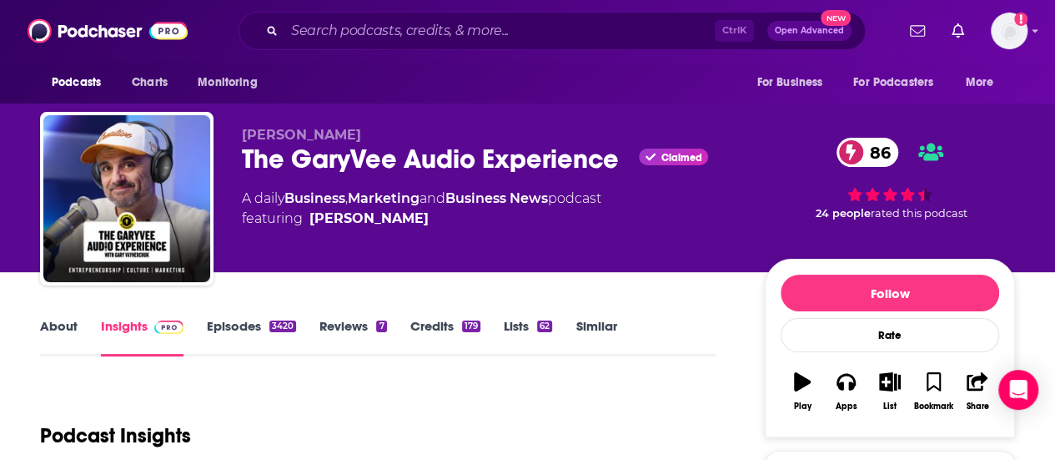
click at [53, 327] on link "About" at bounding box center [59, 337] width 38 height 38
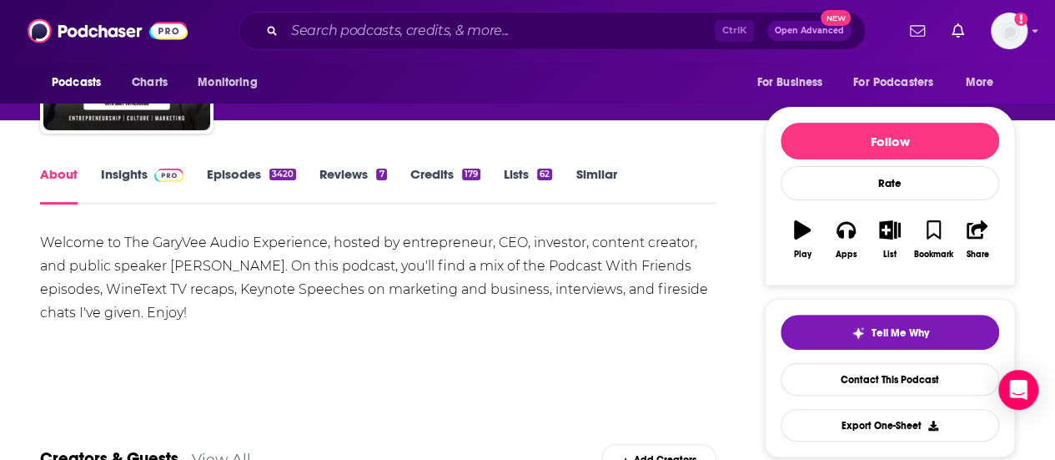
scroll to position [167, 0]
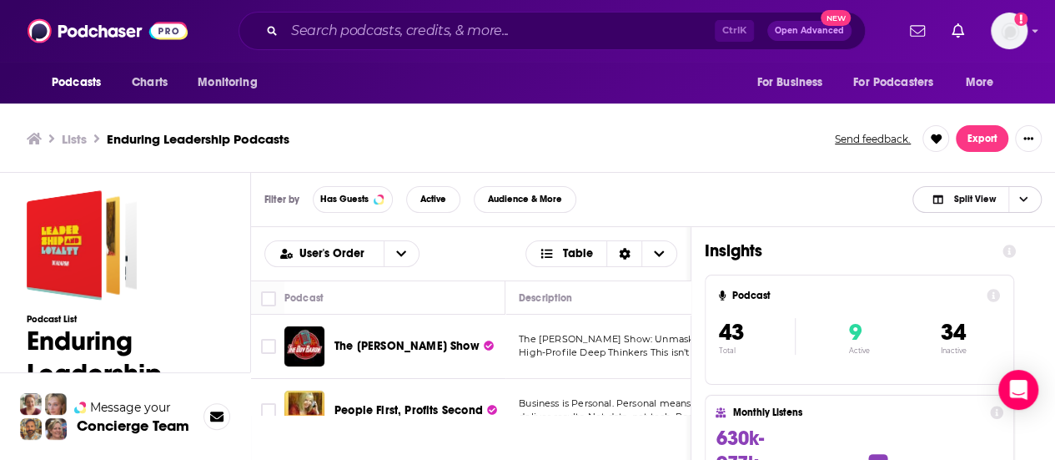
click at [1016, 199] on span "Choose View" at bounding box center [1023, 199] width 28 height 25
click at [953, 257] on span "Podcast Only" at bounding box center [987, 254] width 83 height 9
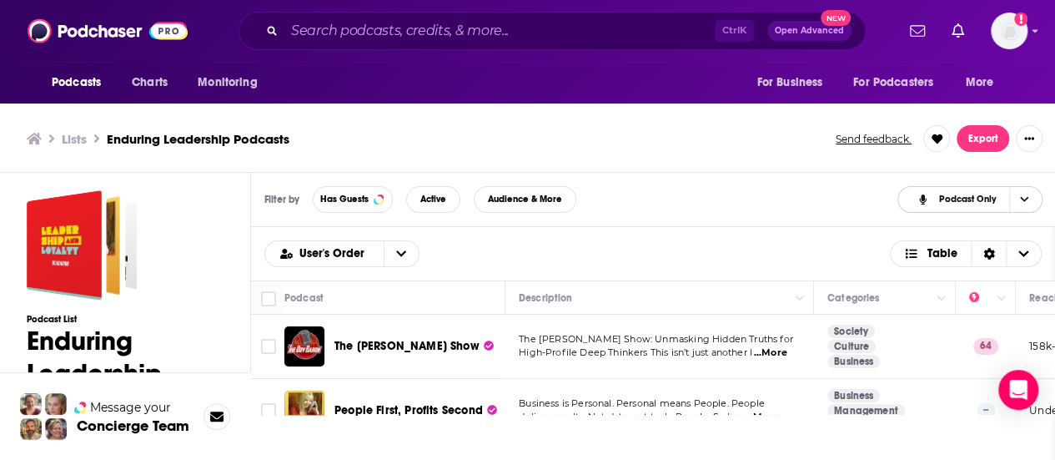
scroll to position [5, 0]
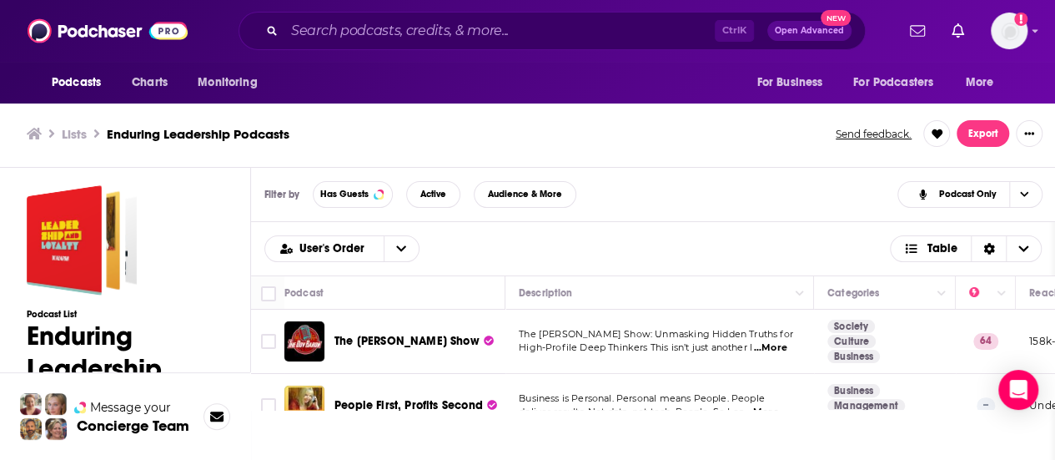
click at [784, 341] on span "...More" at bounding box center [769, 347] width 33 height 13
click at [510, 238] on div "User's Order Table" at bounding box center [653, 248] width 778 height 27
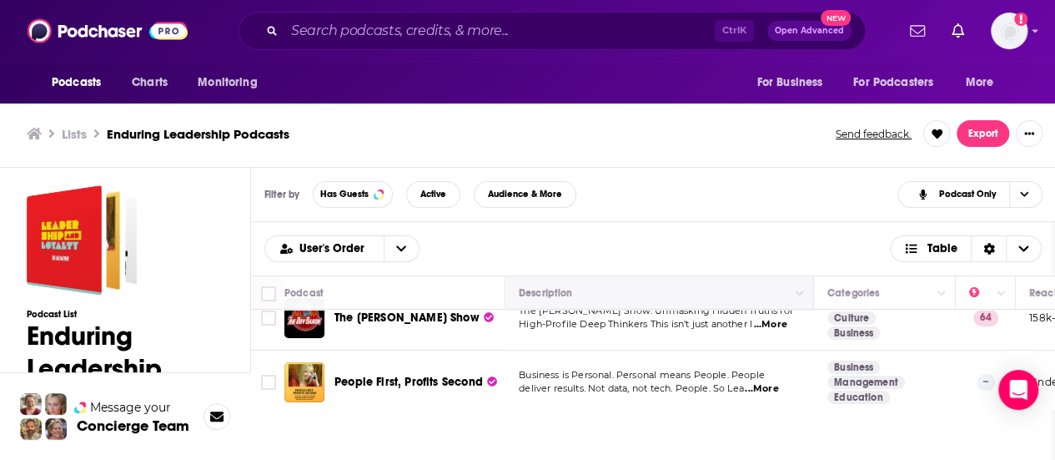
scroll to position [83, 0]
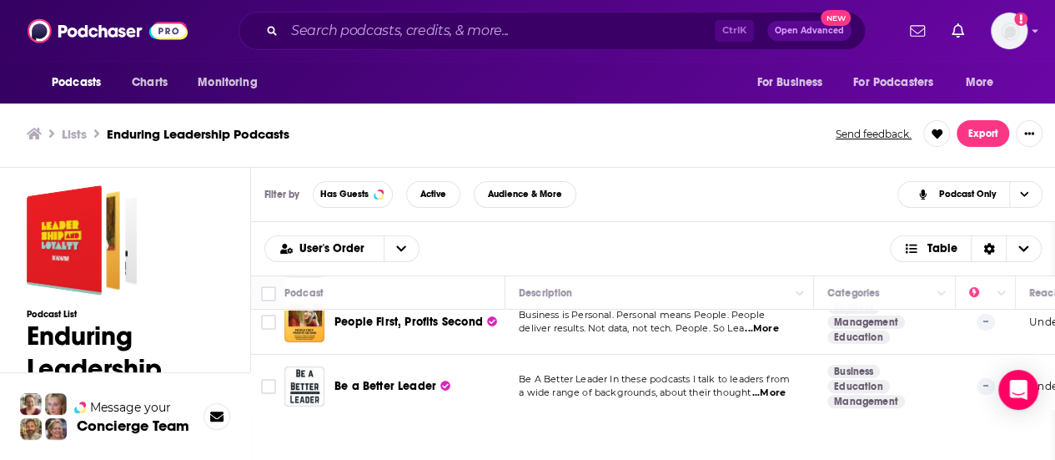
click at [776, 322] on span "...More" at bounding box center [761, 328] width 33 height 13
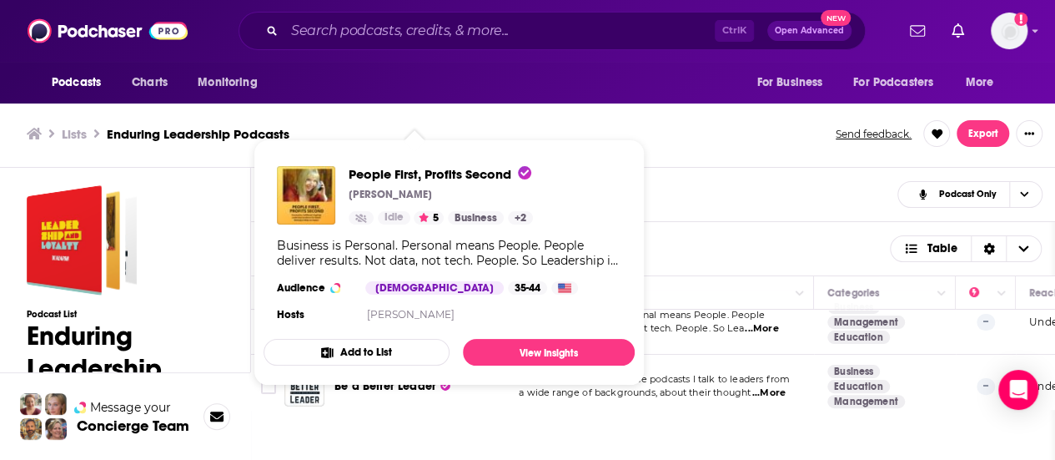
click at [707, 204] on div "Filter by Has Guests Active Audience & More Podcast Only" at bounding box center [653, 195] width 805 height 54
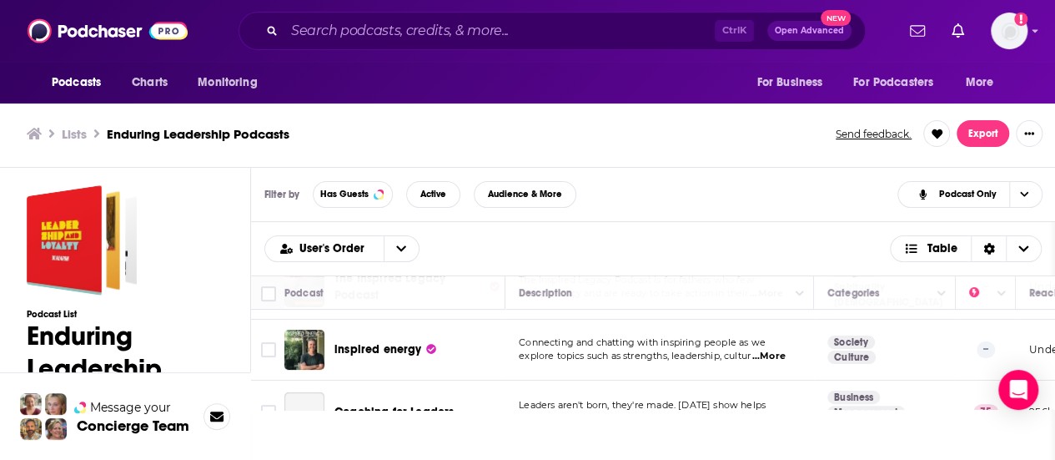
scroll to position [334, 0]
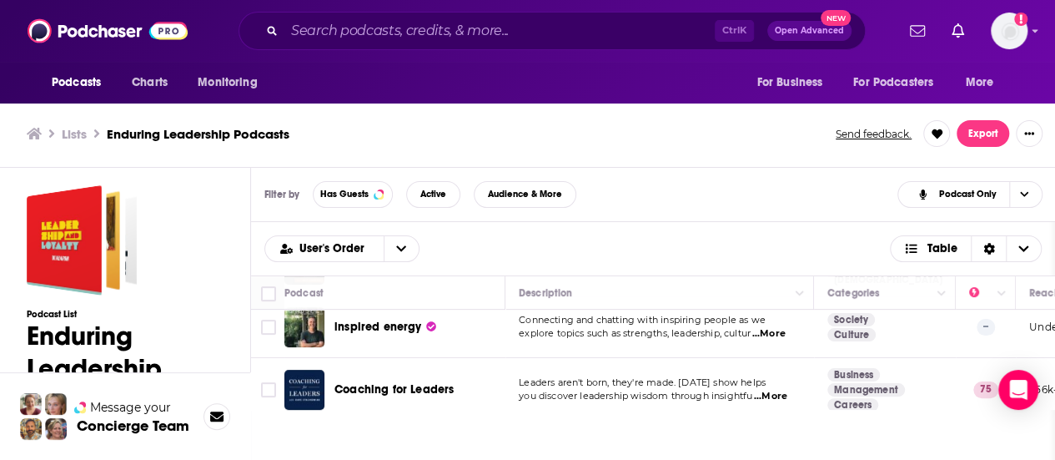
drag, startPoint x: 451, startPoint y: 255, endPoint x: 501, endPoint y: 273, distance: 53.8
click at [451, 255] on div "User's Order Table" at bounding box center [653, 248] width 778 height 27
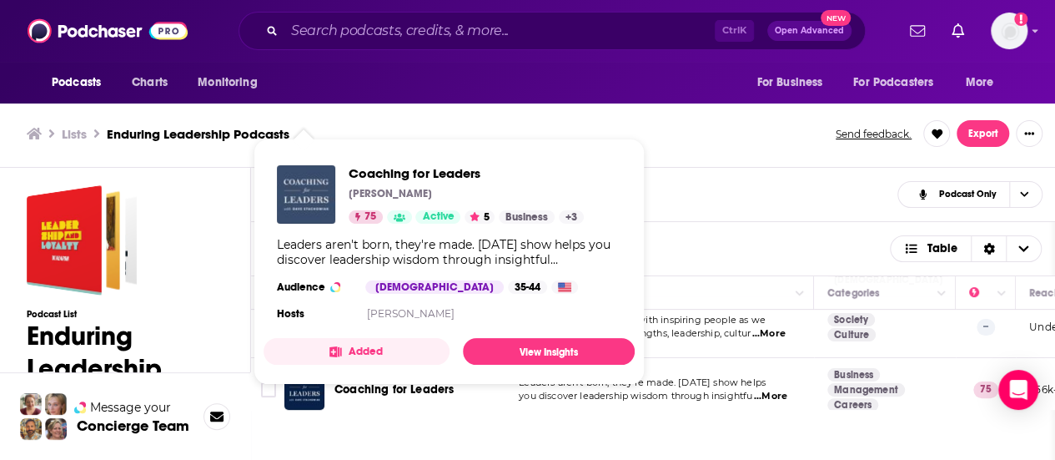
drag, startPoint x: 315, startPoint y: 375, endPoint x: 305, endPoint y: 186, distance: 189.7
click at [768, 246] on div "User's Order Table" at bounding box center [653, 248] width 778 height 27
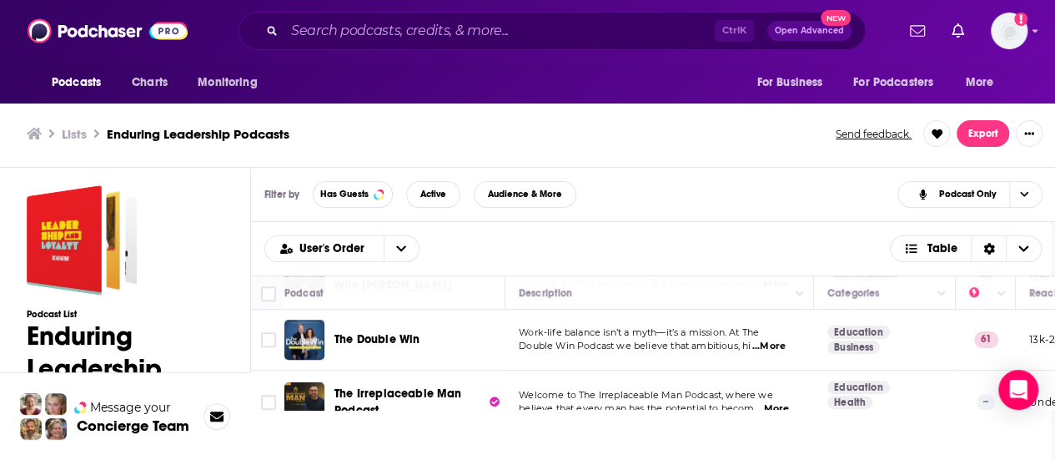
scroll to position [667, 0]
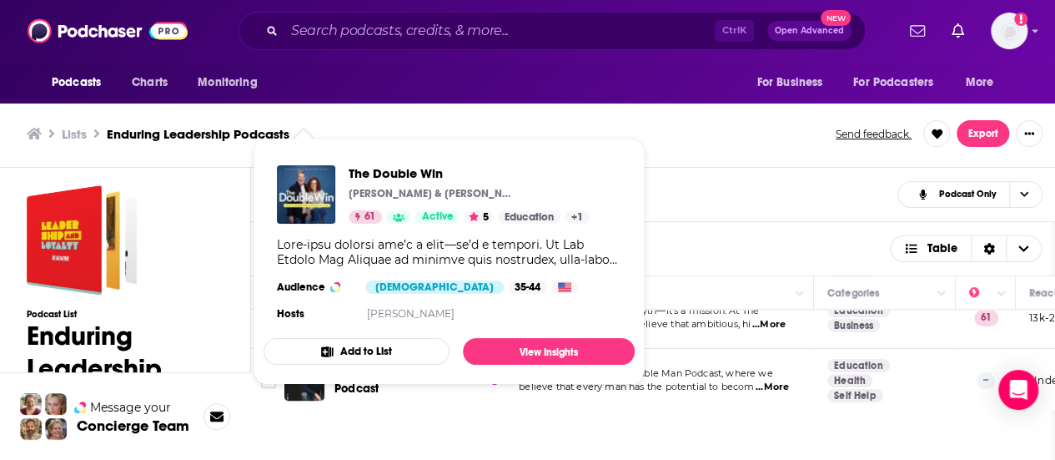
click at [761, 244] on div "User's Order Table" at bounding box center [653, 248] width 778 height 27
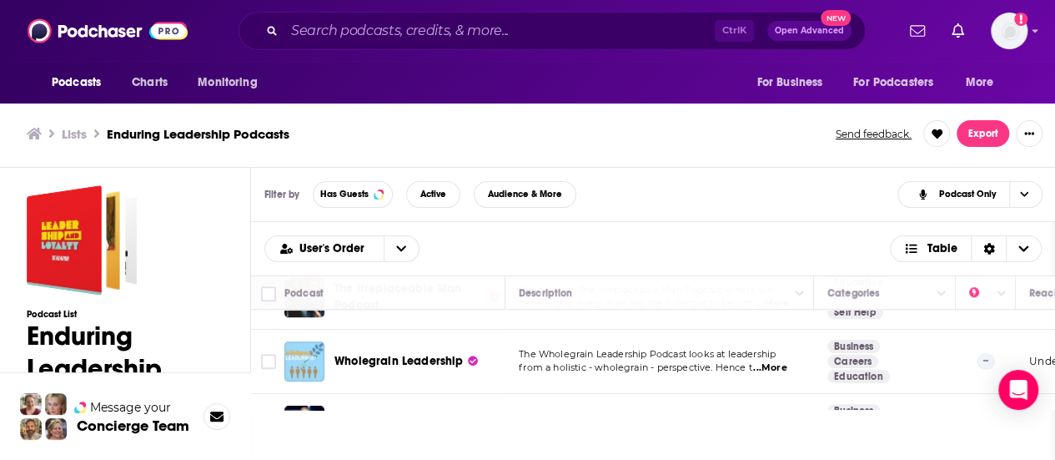
scroll to position [834, 0]
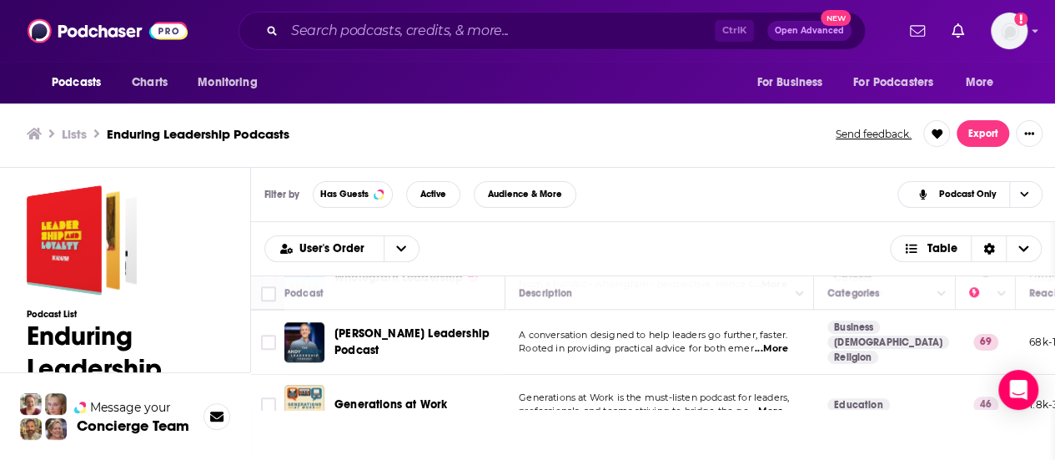
click at [674, 238] on div "User's Order Table" at bounding box center [653, 248] width 778 height 27
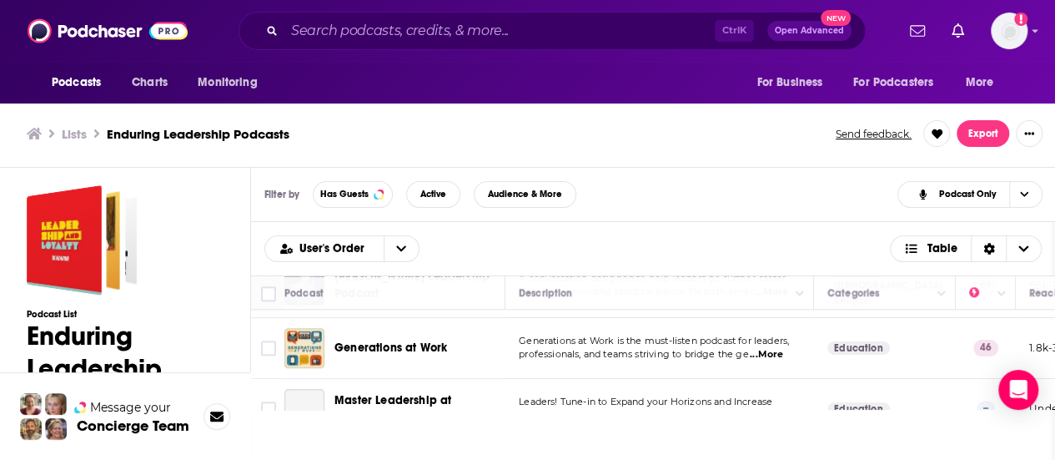
scroll to position [918, 0]
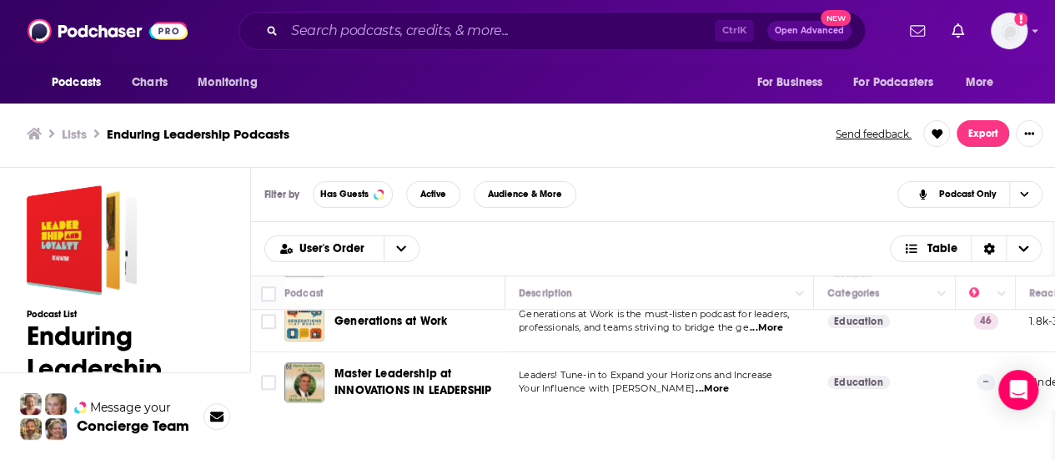
click at [687, 252] on div "User's Order Table" at bounding box center [653, 248] width 778 height 27
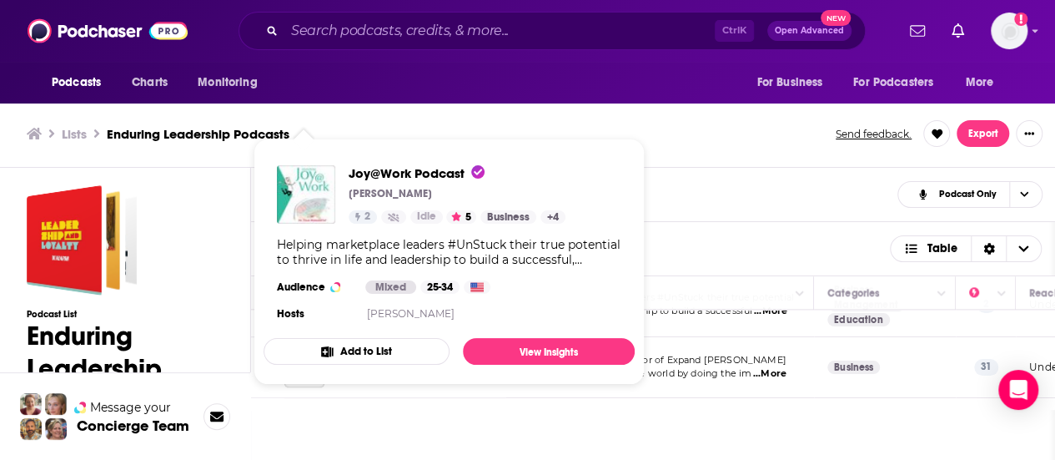
scroll to position [1085, 0]
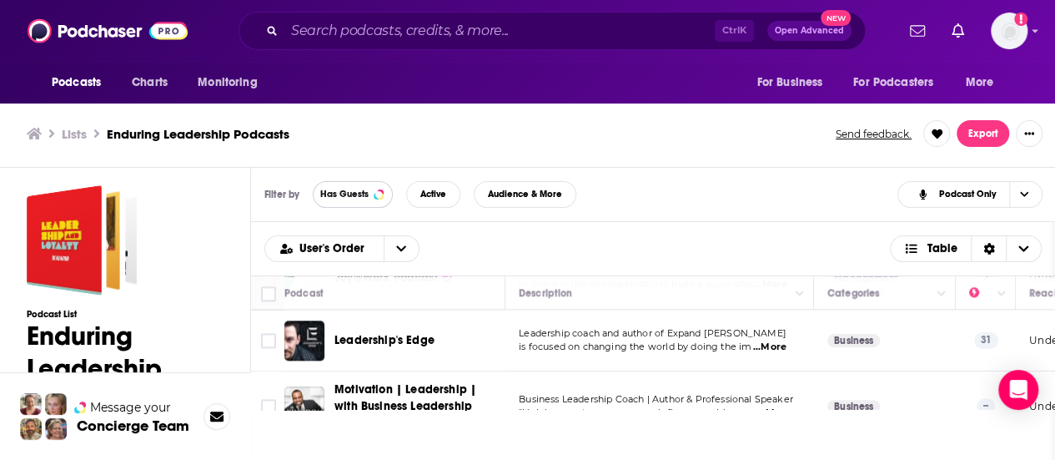
drag, startPoint x: 365, startPoint y: 188, endPoint x: 768, endPoint y: 417, distance: 463.7
click at [365, 189] on span "Has Guests" at bounding box center [344, 193] width 48 height 9
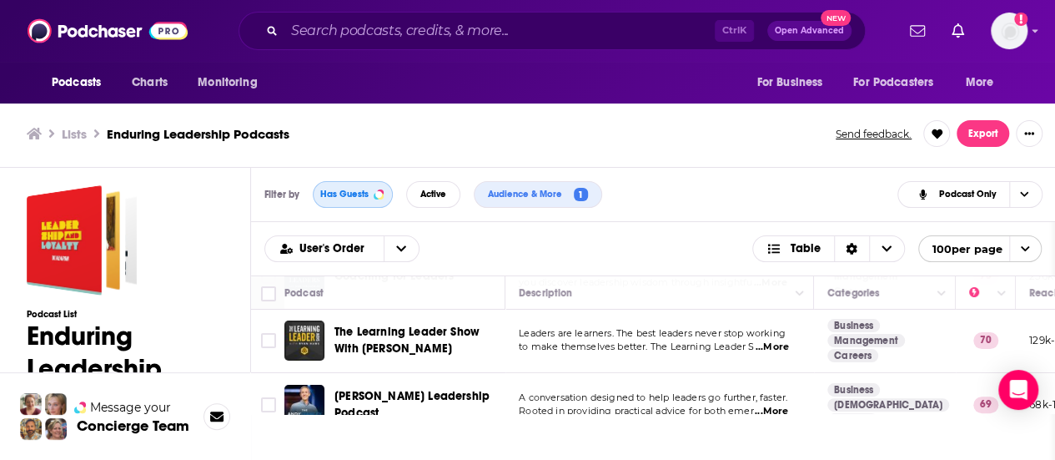
scroll to position [0, 0]
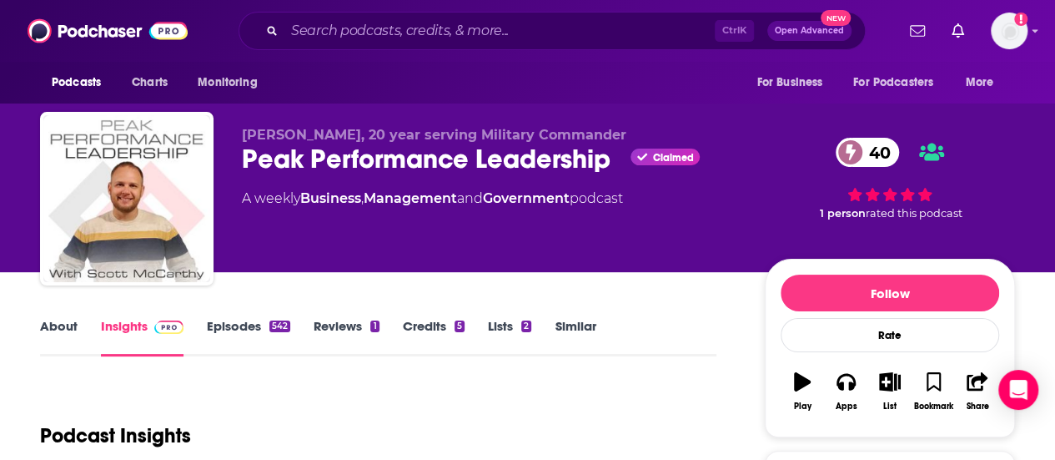
scroll to position [83, 0]
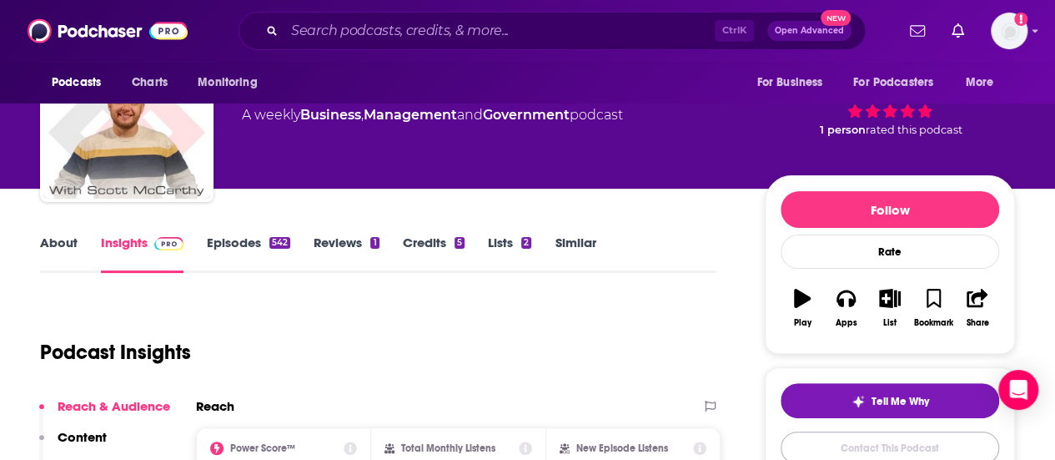
drag, startPoint x: 864, startPoint y: 441, endPoint x: 543, endPoint y: 359, distance: 330.9
click at [864, 441] on link "Contact This Podcast" at bounding box center [890, 447] width 219 height 33
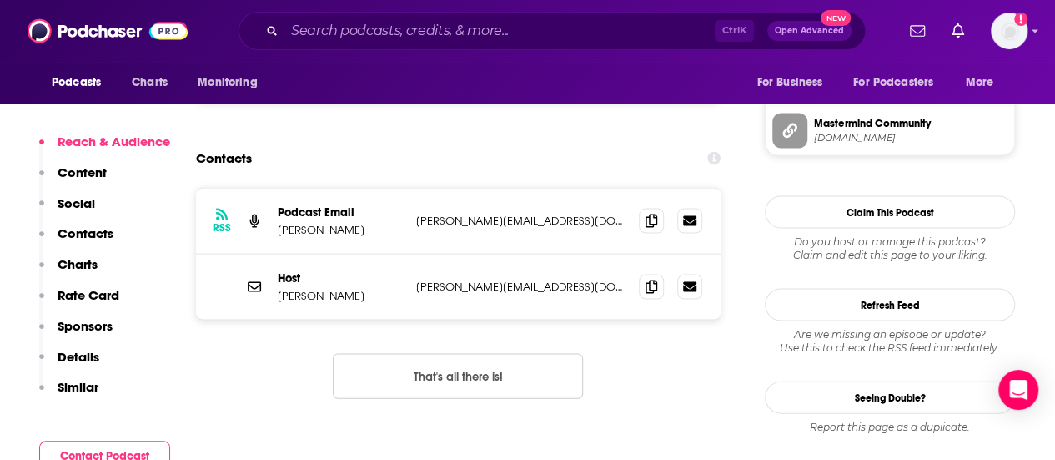
scroll to position [1579, 0]
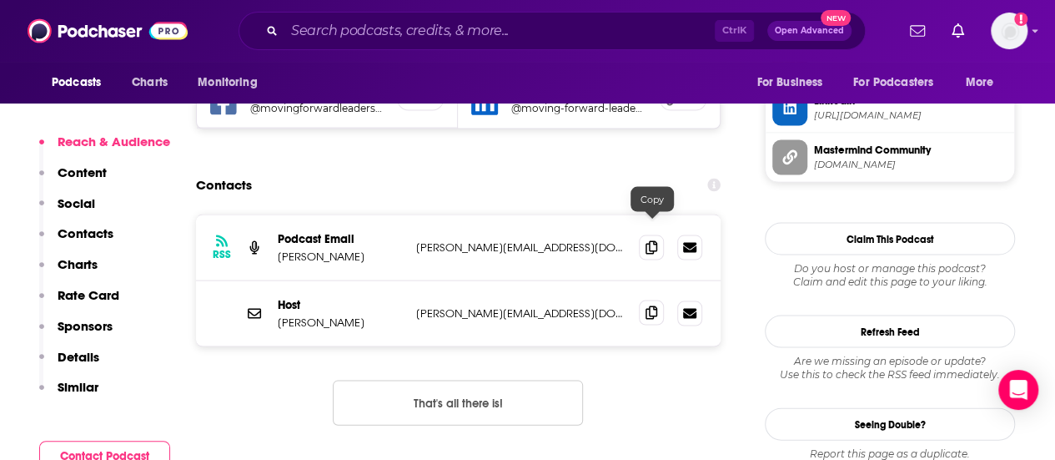
click at [649, 305] on icon at bounding box center [652, 311] width 12 height 13
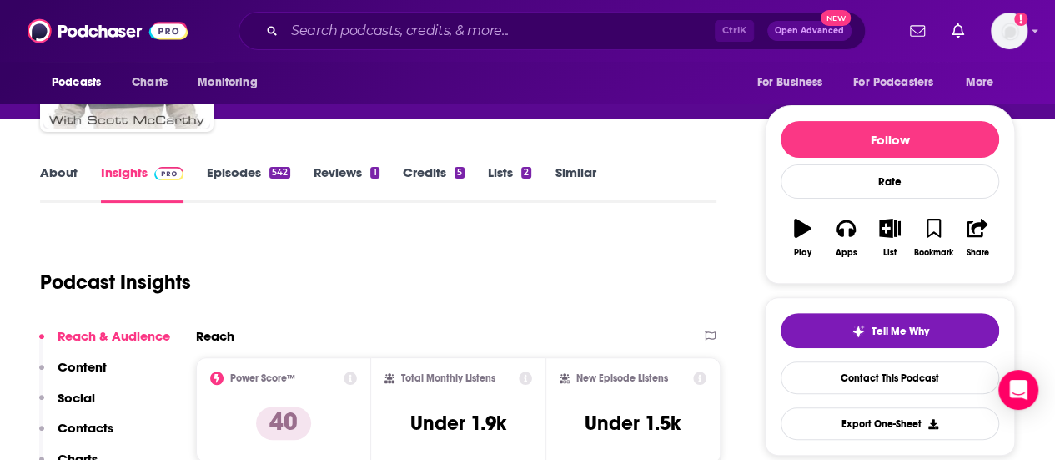
scroll to position [0, 0]
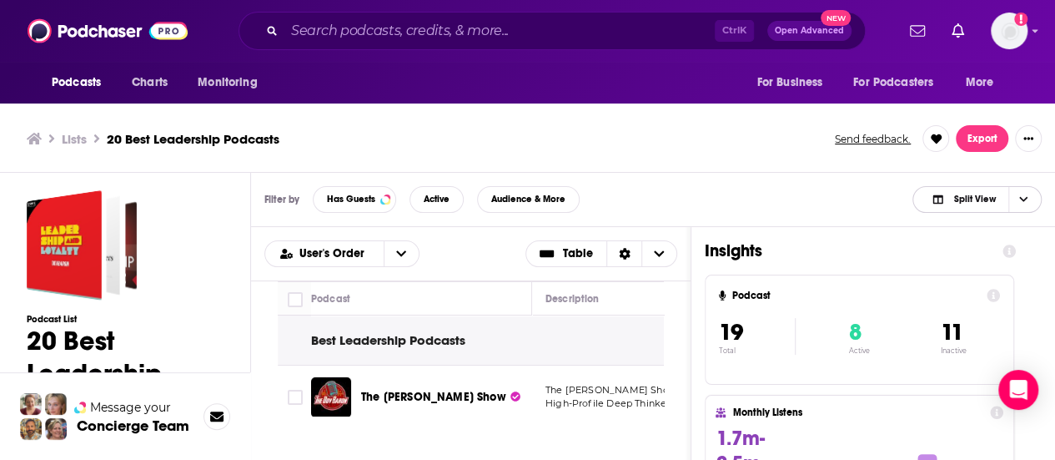
click at [1015, 203] on span "Choose View" at bounding box center [1023, 199] width 28 height 25
click at [954, 255] on span "Podcast Only" at bounding box center [987, 254] width 83 height 9
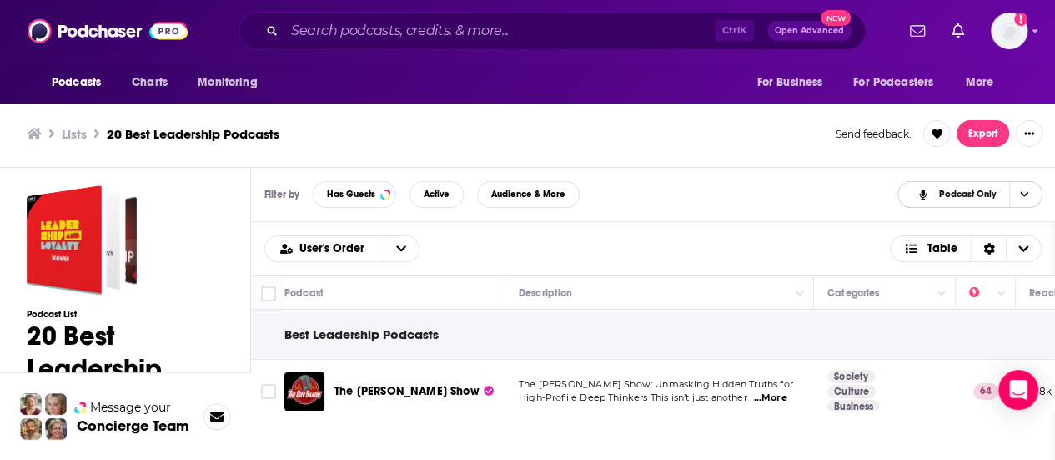
scroll to position [83, 0]
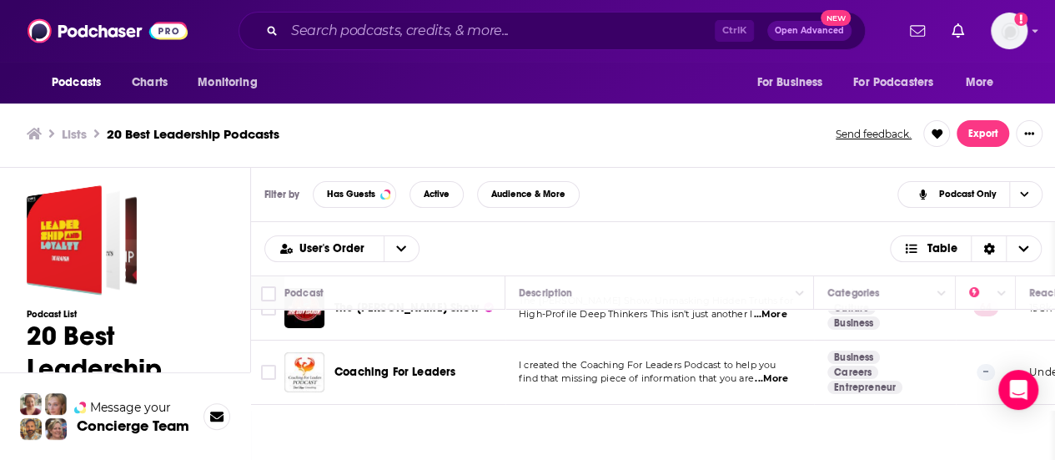
click at [779, 316] on span "...More" at bounding box center [769, 314] width 33 height 13
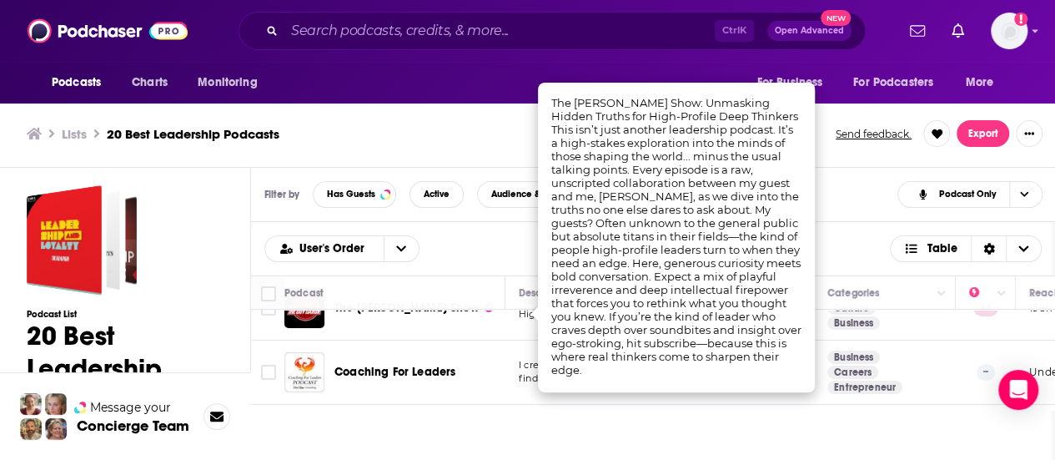
click at [509, 242] on div "User's Order Table" at bounding box center [653, 248] width 778 height 27
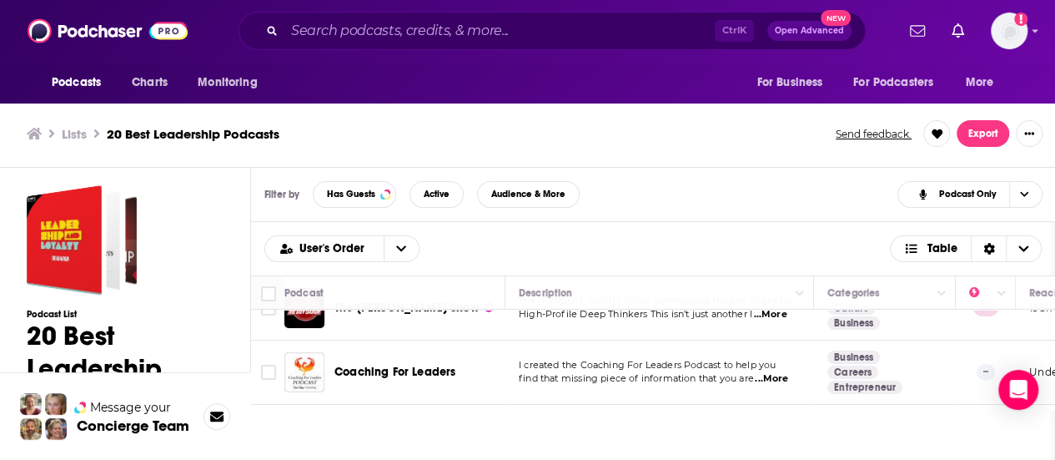
scroll to position [167, 0]
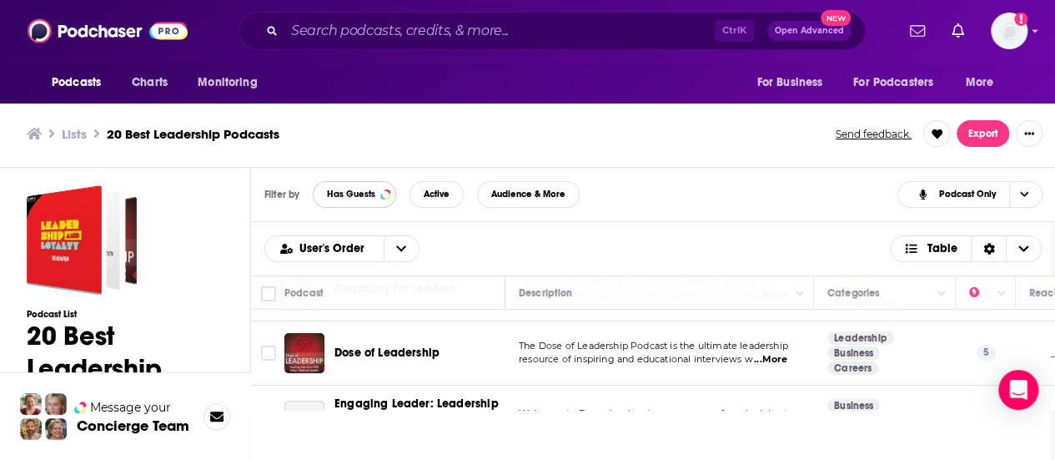
click at [354, 194] on span "Has Guests" at bounding box center [351, 193] width 48 height 9
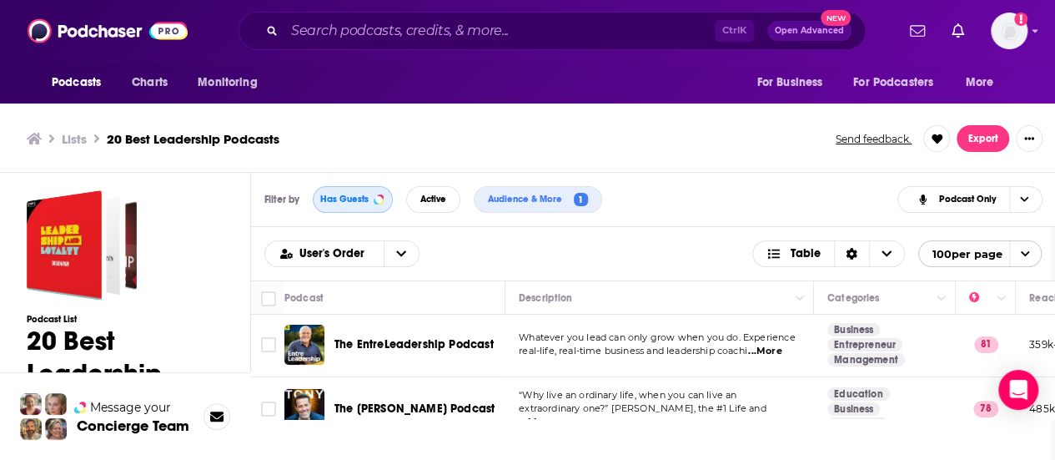
scroll to position [0, 0]
click at [772, 352] on span "...More" at bounding box center [764, 352] width 33 height 13
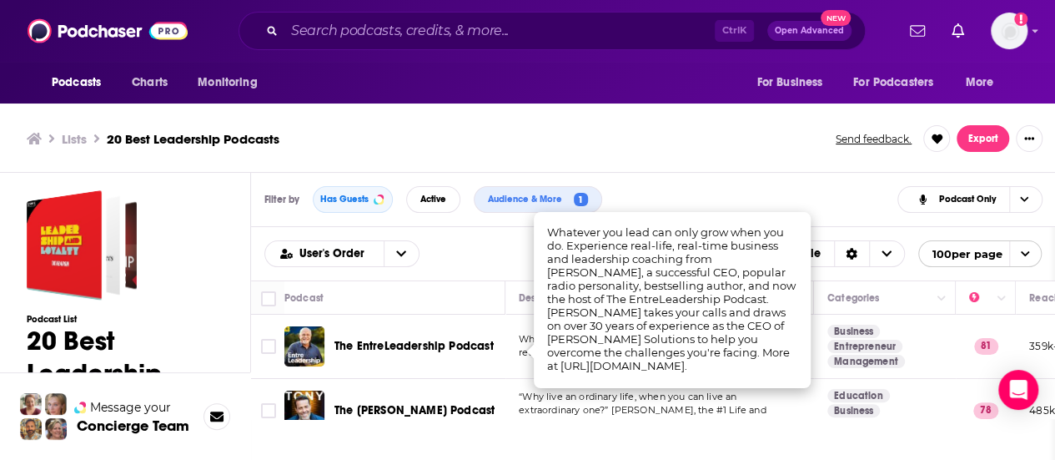
click at [669, 149] on div "Lists 20 Best Leadership Podcasts Send feedback. Export" at bounding box center [528, 138] width 1003 height 27
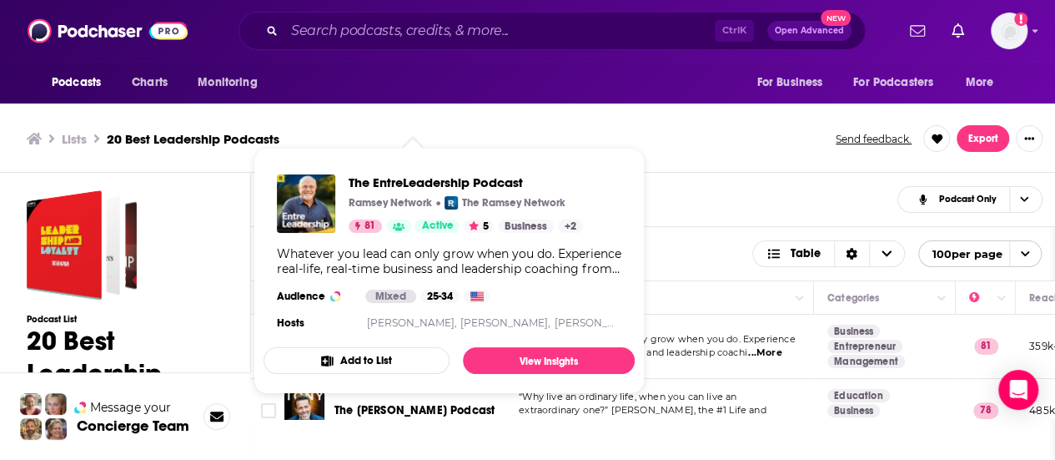
click at [726, 215] on div "Filter by Has Guests Active Audience & More 1 Podcast Only" at bounding box center [653, 200] width 805 height 54
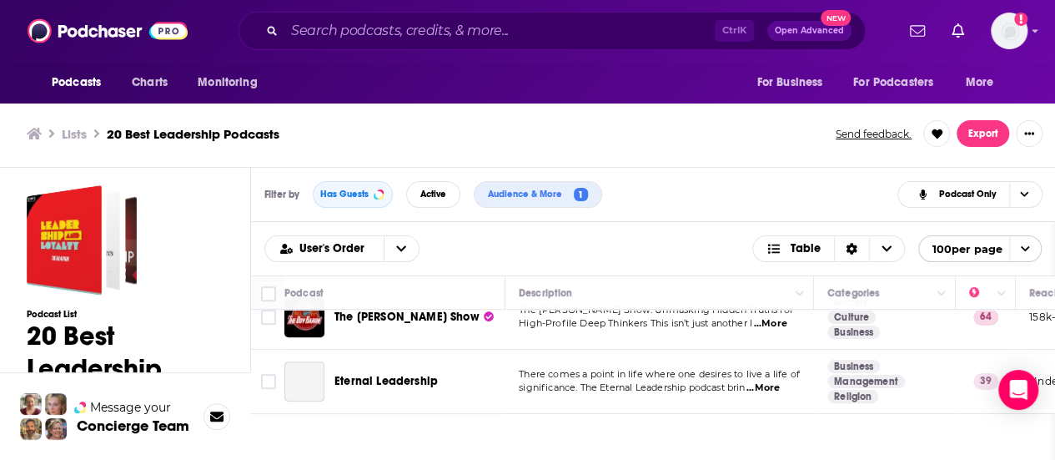
scroll to position [501, 0]
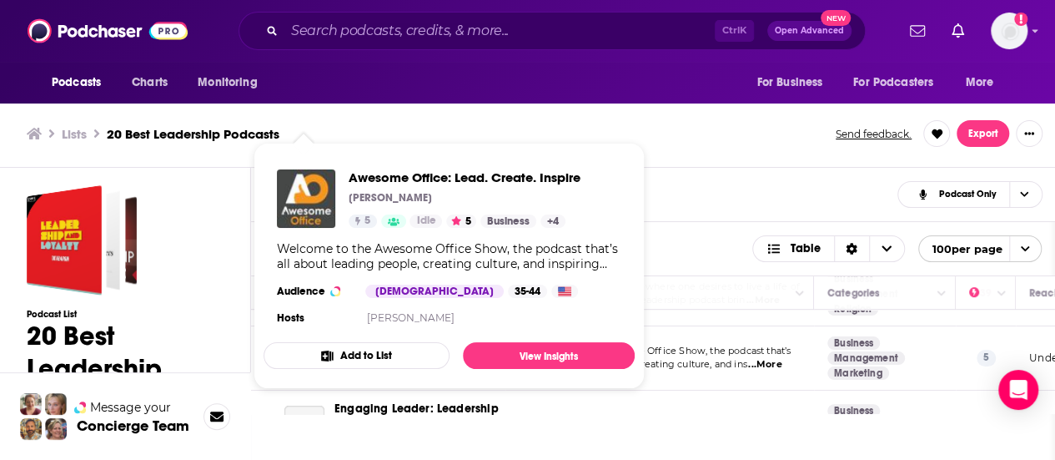
click at [726, 169] on div "Filter by Has Guests Active Audience & More 1 Podcast Only" at bounding box center [653, 195] width 805 height 54
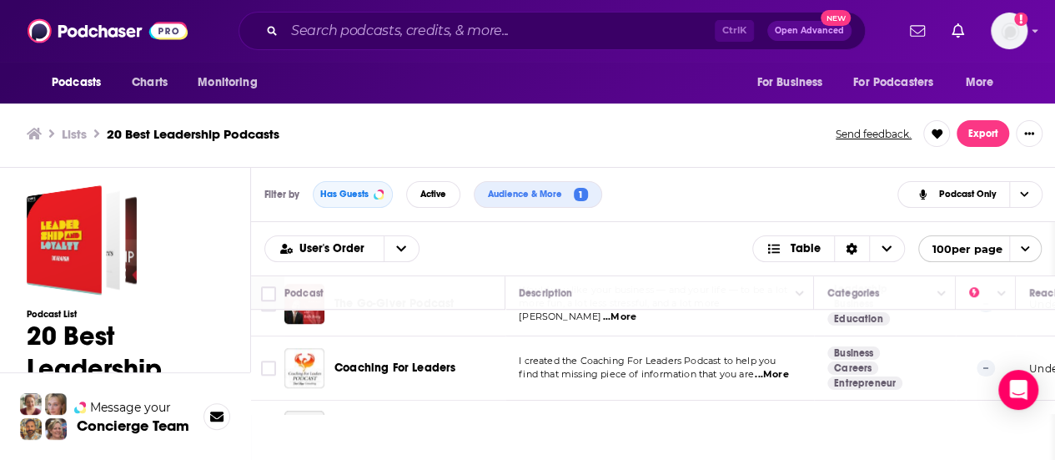
scroll to position [806, 0]
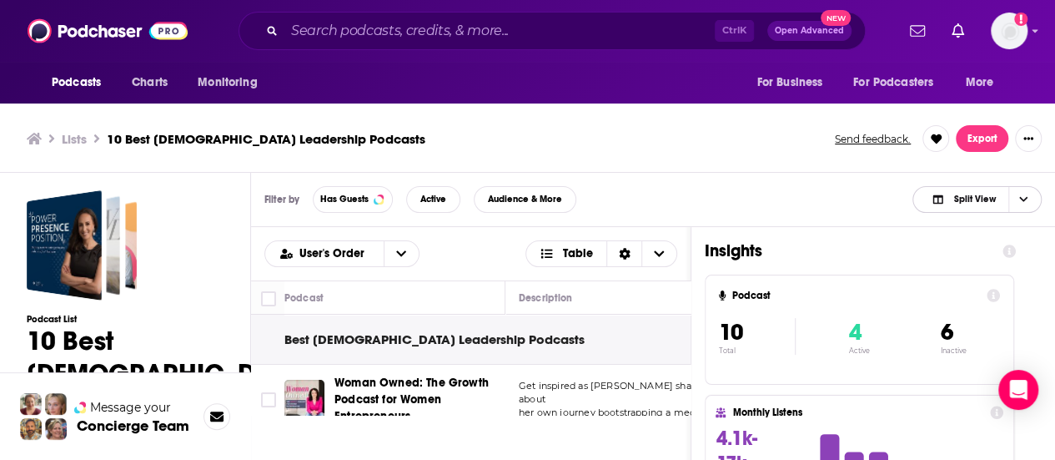
click at [1029, 196] on span "Choose View" at bounding box center [1023, 199] width 28 height 25
click at [983, 252] on span "Podcast Only" at bounding box center [987, 254] width 83 height 9
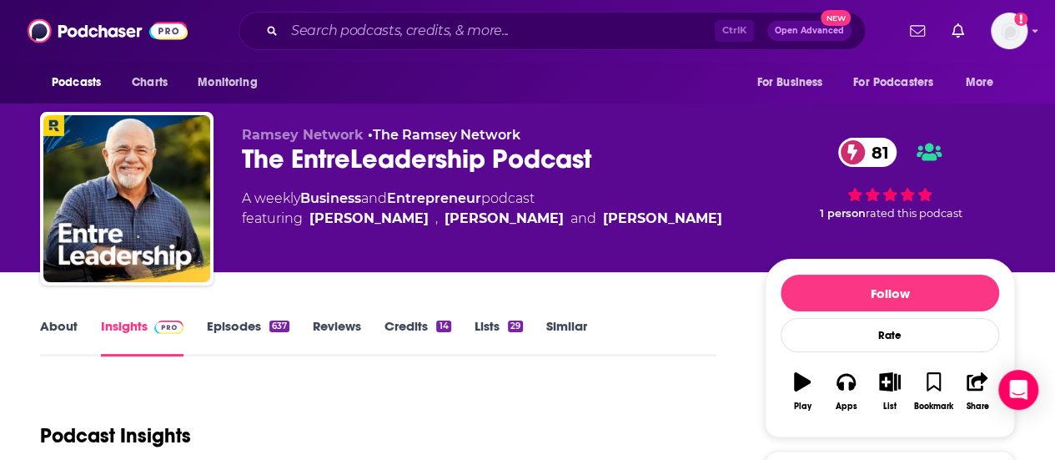
scroll to position [83, 0]
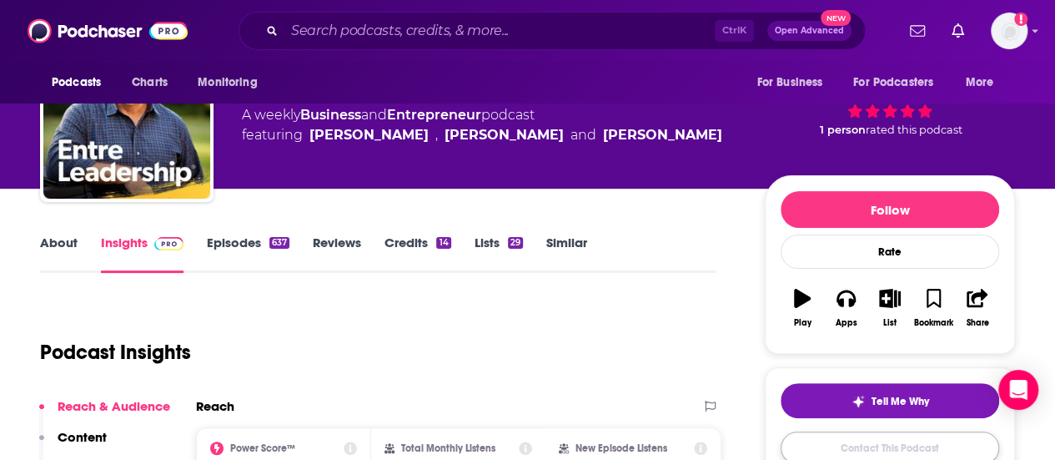
click at [886, 441] on link "Contact This Podcast" at bounding box center [890, 447] width 219 height 33
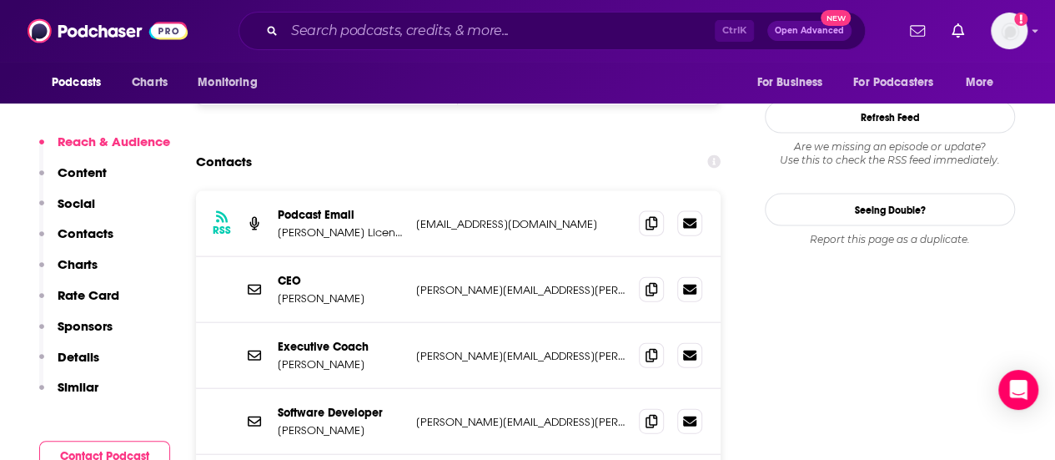
scroll to position [1695, 0]
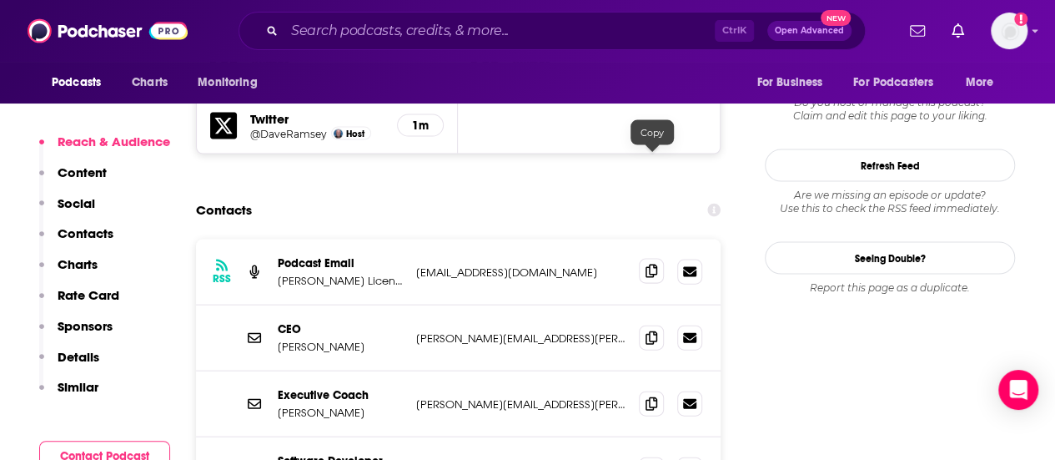
click at [650, 264] on icon at bounding box center [652, 270] width 12 height 13
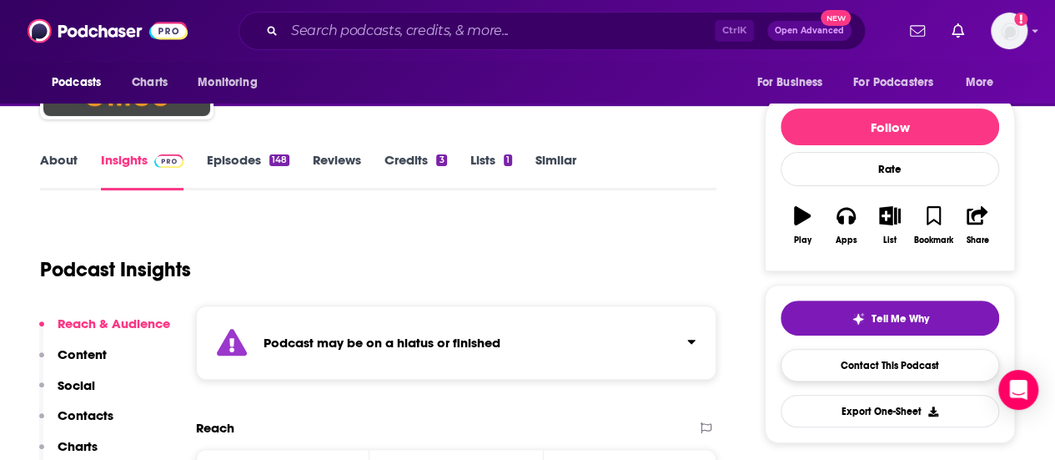
scroll to position [167, 0]
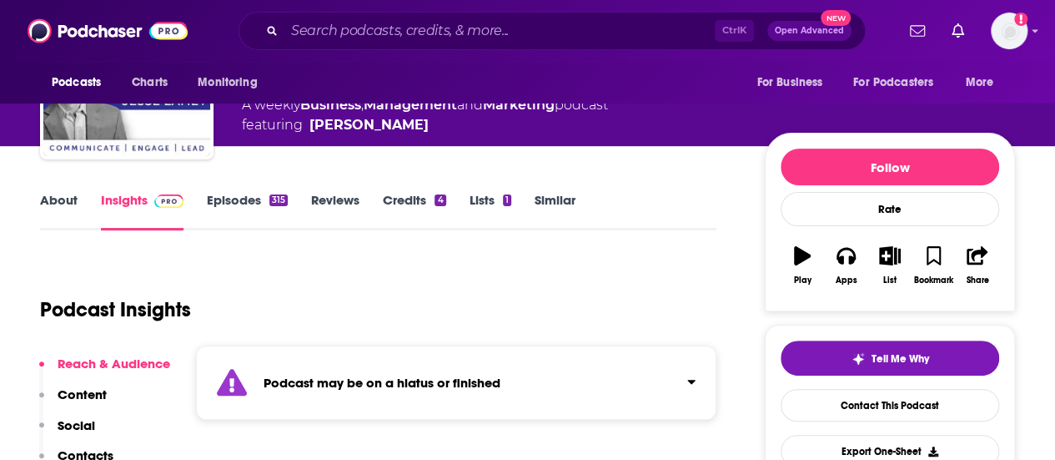
scroll to position [167, 0]
